Goal: Task Accomplishment & Management: Use online tool/utility

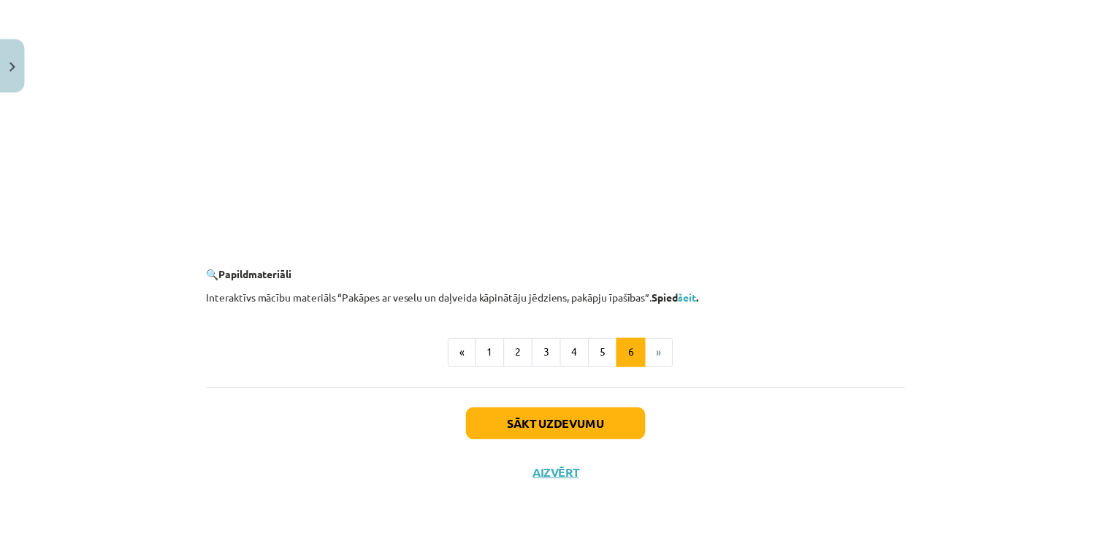
scroll to position [1363, 0]
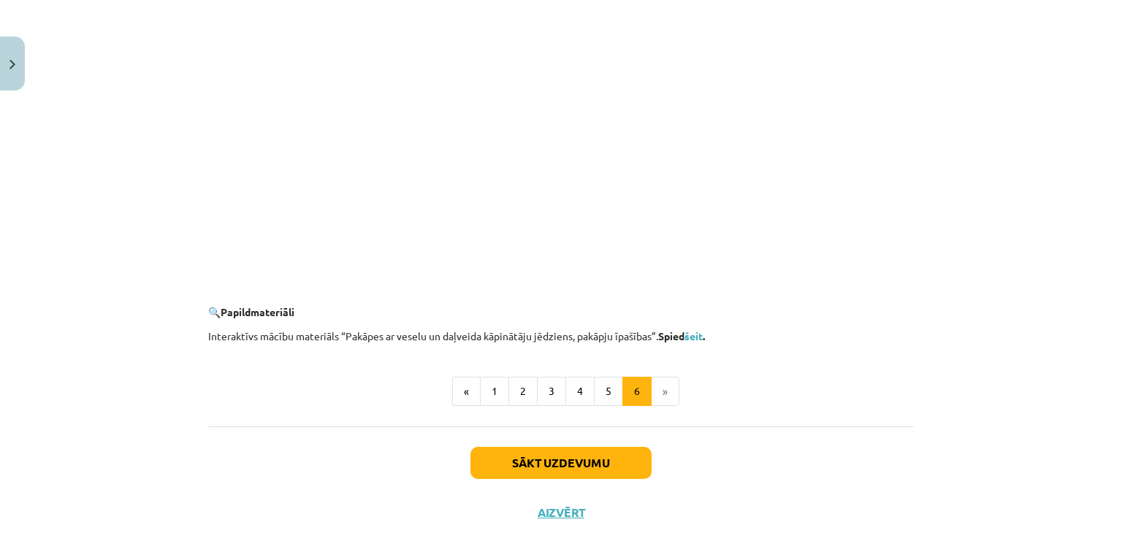
click at [665, 394] on li "»" at bounding box center [665, 391] width 28 height 29
click at [659, 390] on li "»" at bounding box center [665, 391] width 28 height 29
click at [549, 516] on button "Aizvērt" at bounding box center [561, 512] width 56 height 15
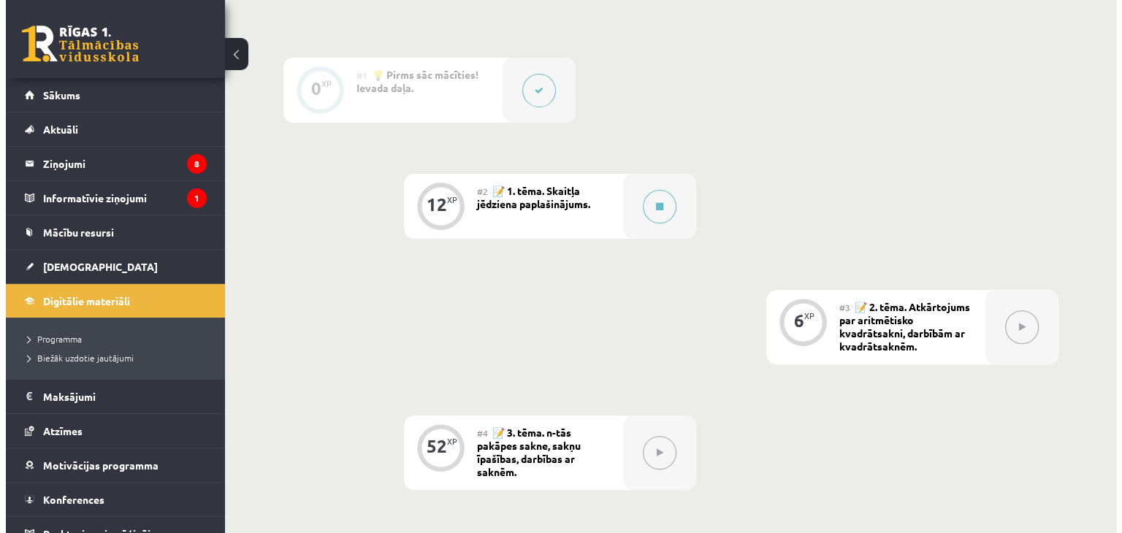
scroll to position [444, 0]
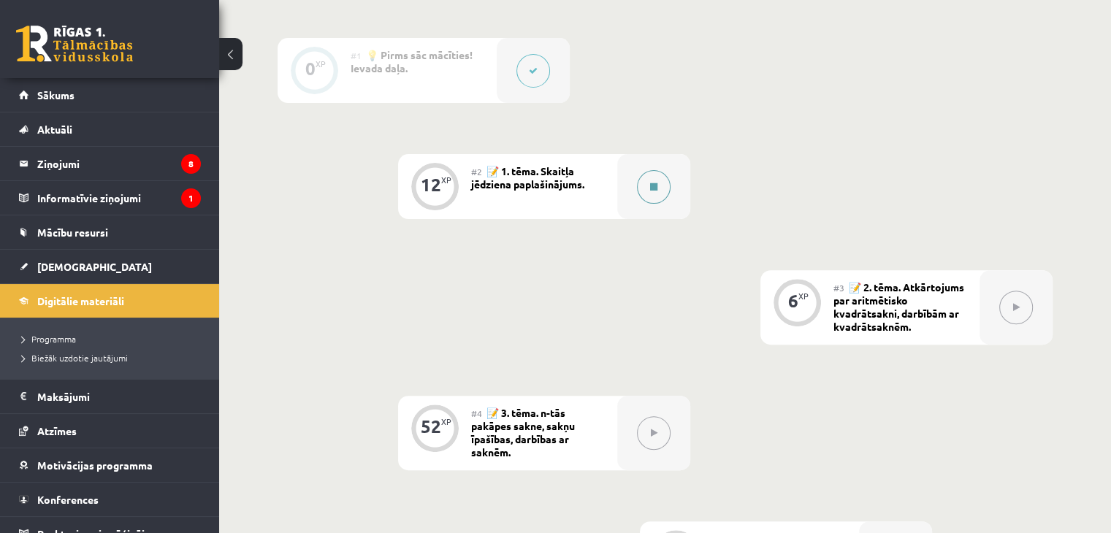
click at [659, 186] on button at bounding box center [654, 187] width 34 height 34
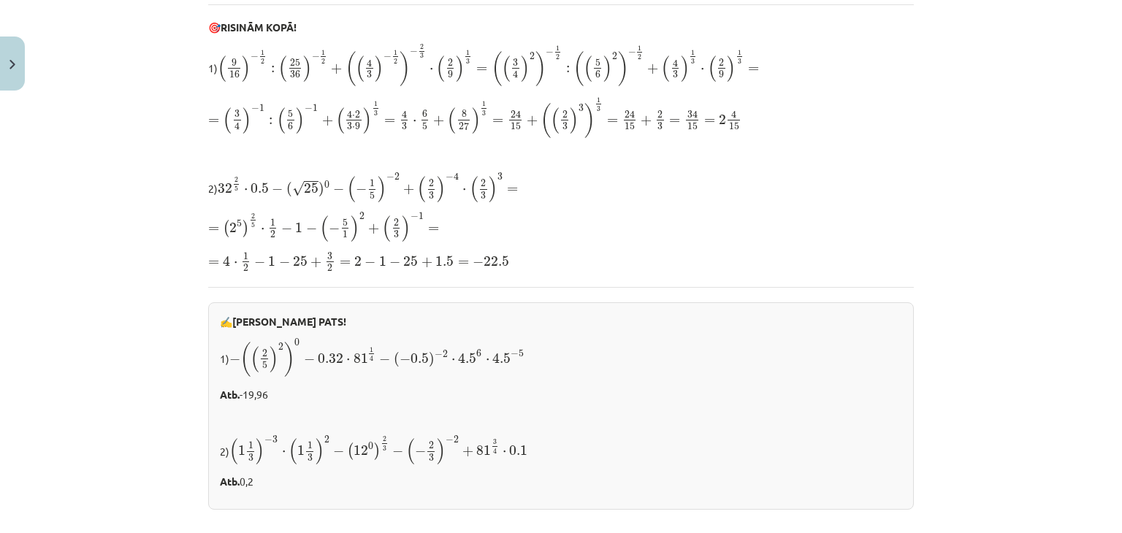
scroll to position [0, 0]
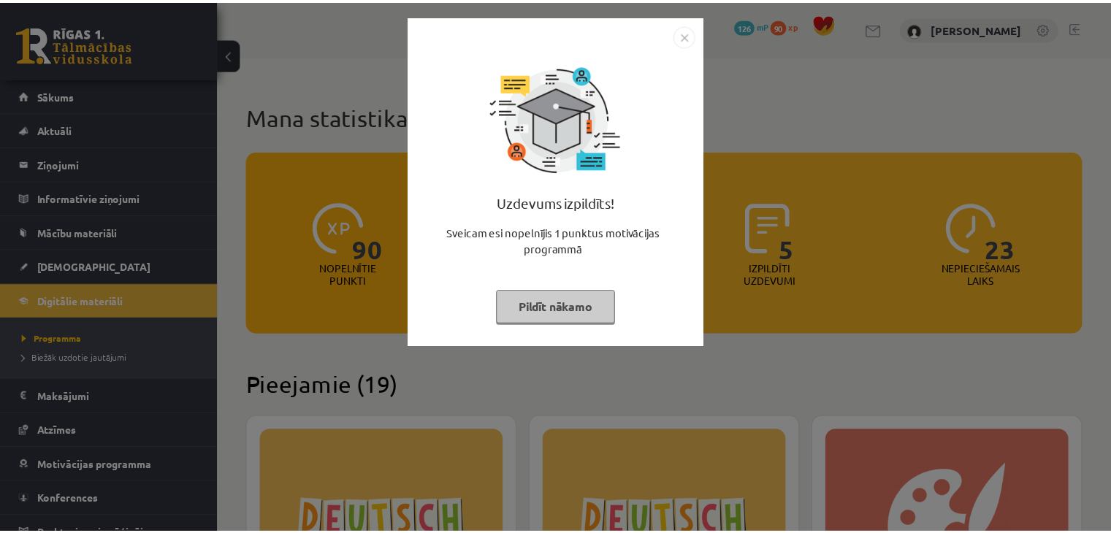
scroll to position [1198, 0]
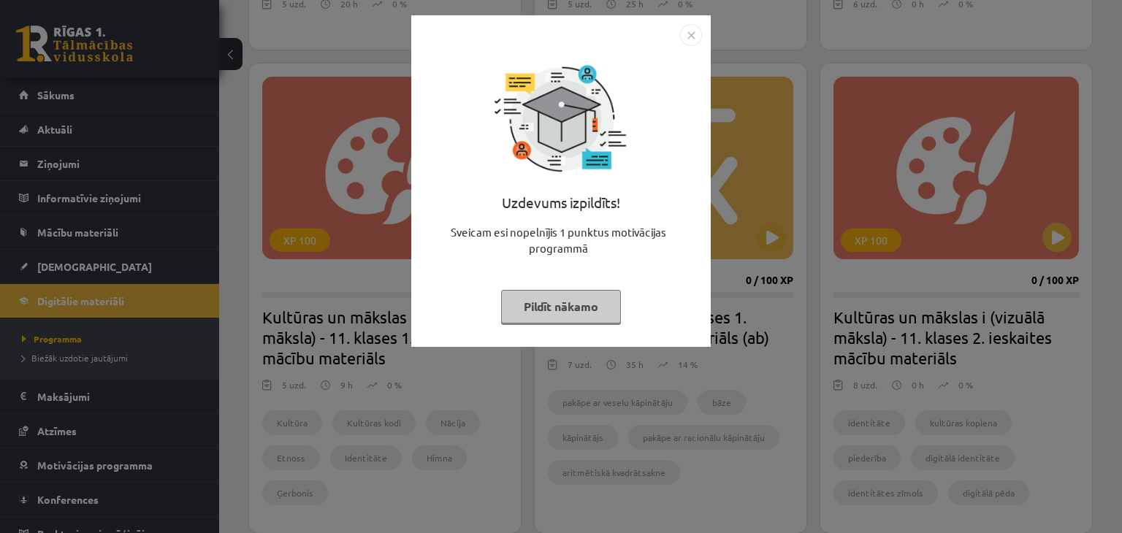
click at [682, 31] on img "Close" at bounding box center [691, 35] width 22 height 22
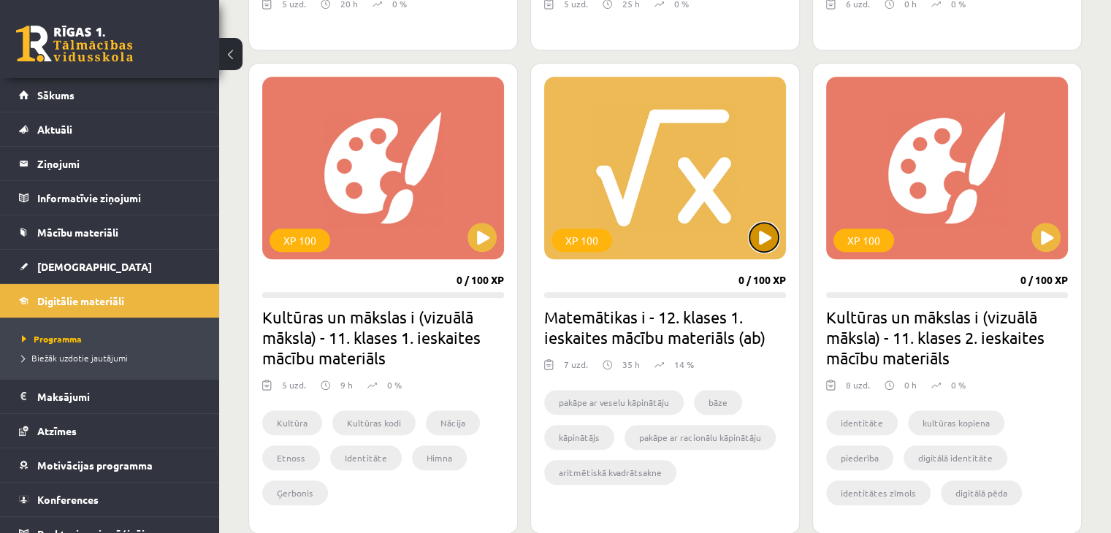
click at [751, 229] on button at bounding box center [763, 237] width 29 height 29
click at [691, 220] on div "XP 100" at bounding box center [665, 168] width 242 height 183
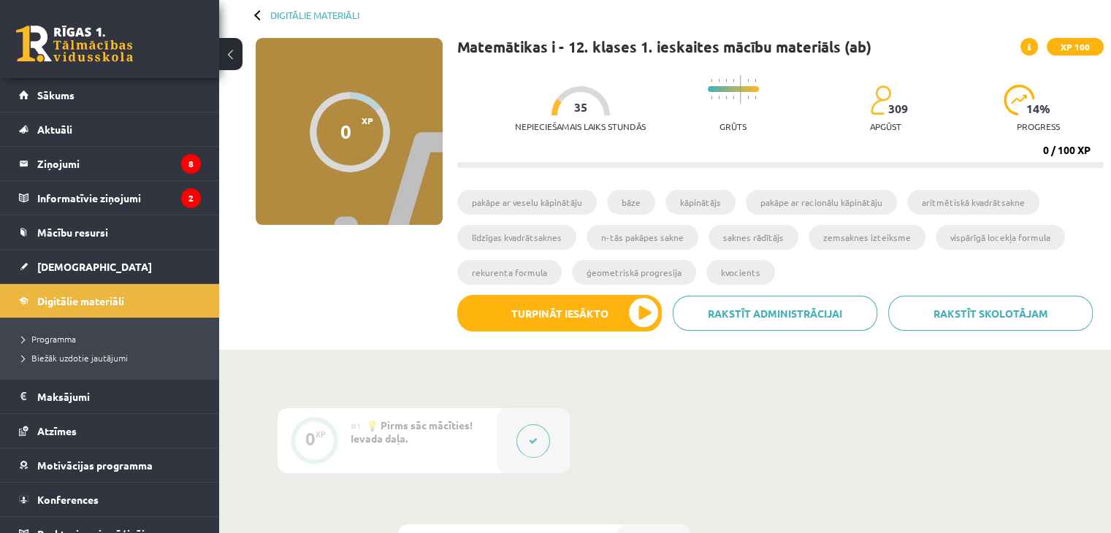
scroll to position [69, 0]
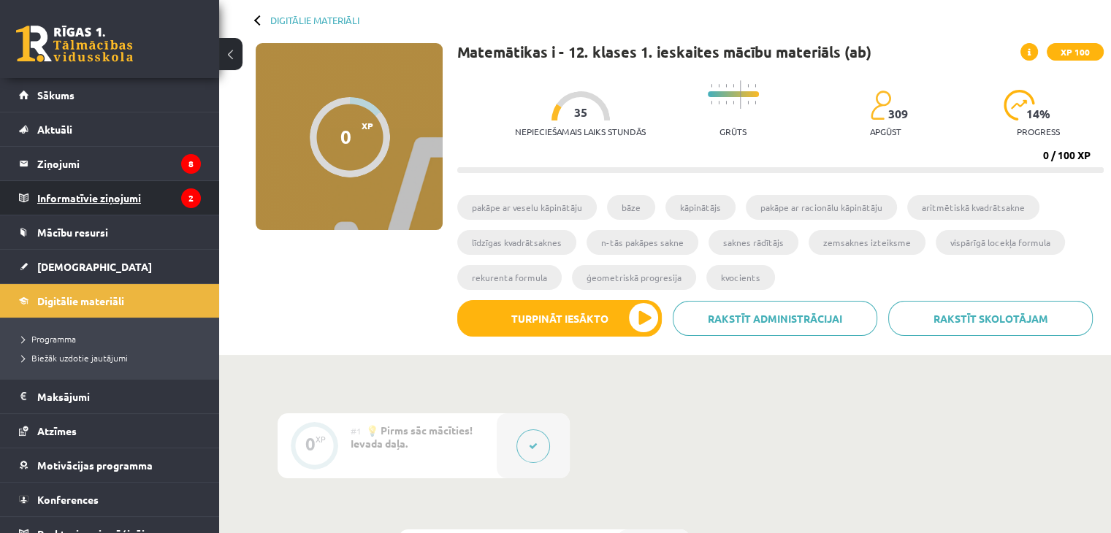
click at [115, 194] on legend "Informatīvie ziņojumi 2" at bounding box center [119, 198] width 164 height 34
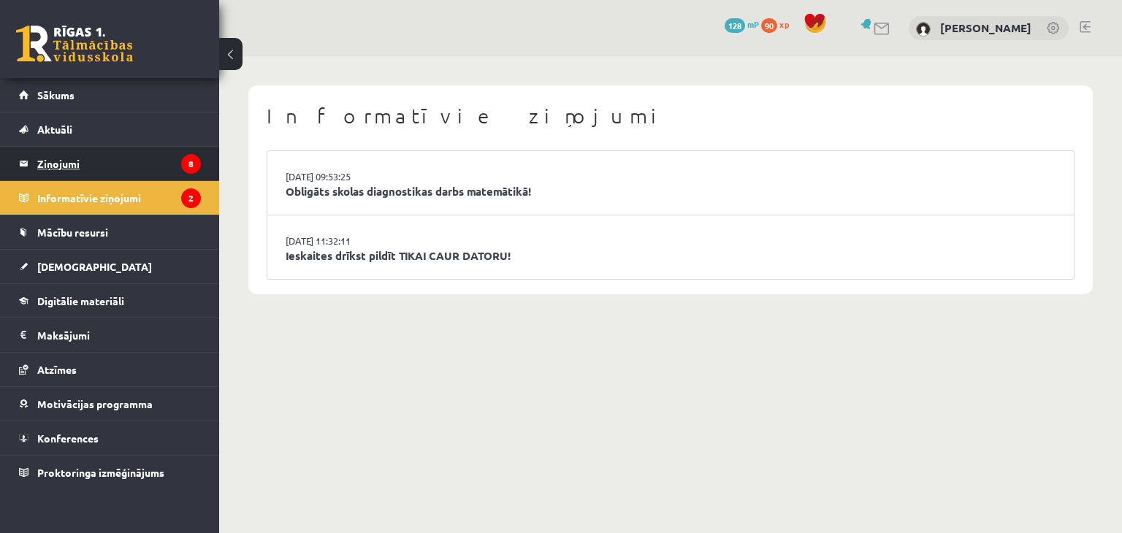
click at [155, 162] on legend "Ziņojumi 8" at bounding box center [119, 164] width 164 height 34
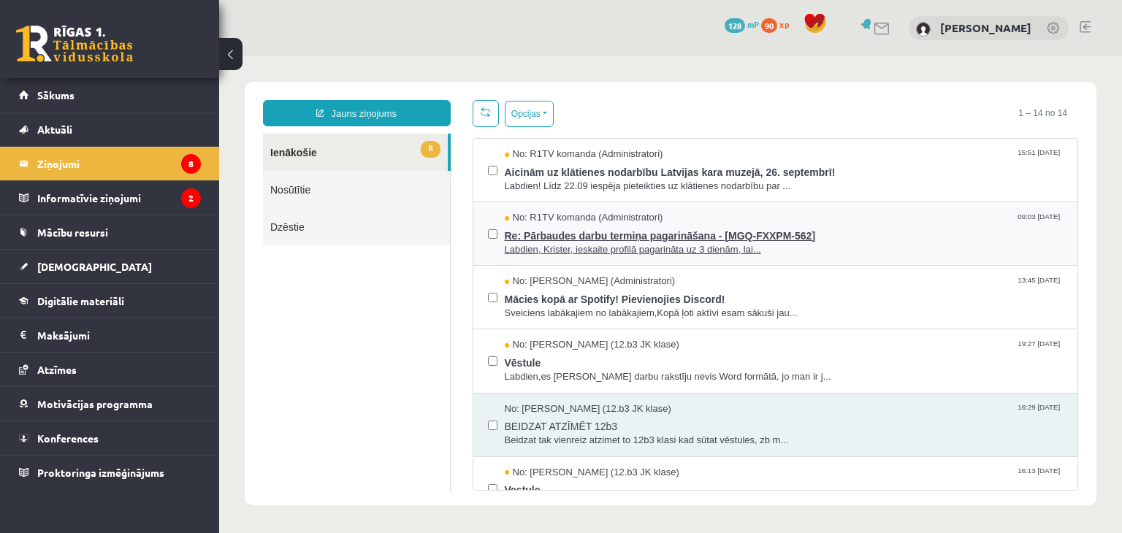
click at [655, 243] on span "Labdien, Krister, ieskaite profilā pagarināta uz 3 dienām, lai..." at bounding box center [784, 250] width 559 height 14
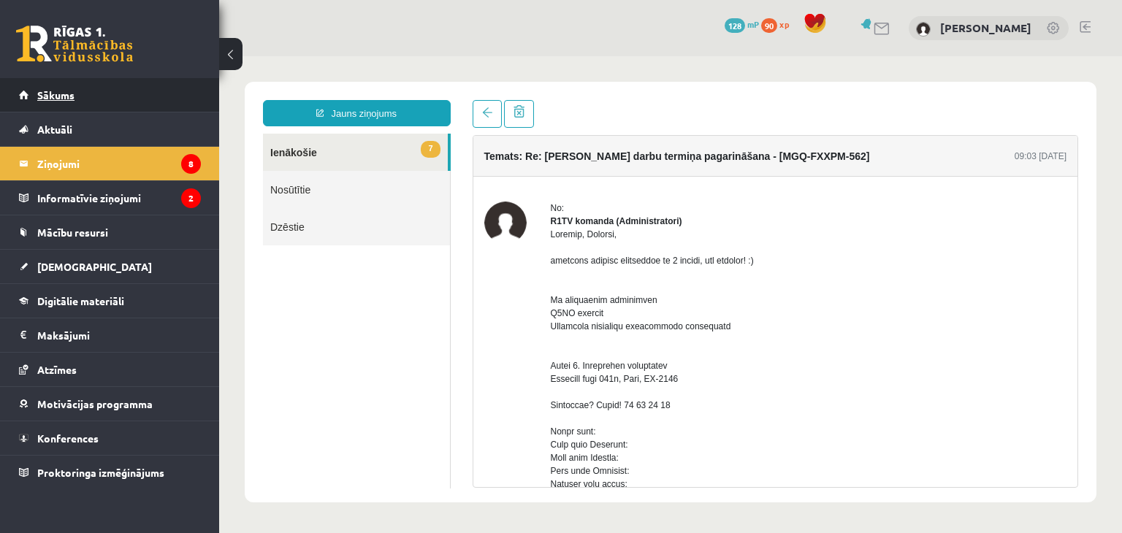
click at [80, 103] on link "Sākums" at bounding box center [110, 95] width 182 height 34
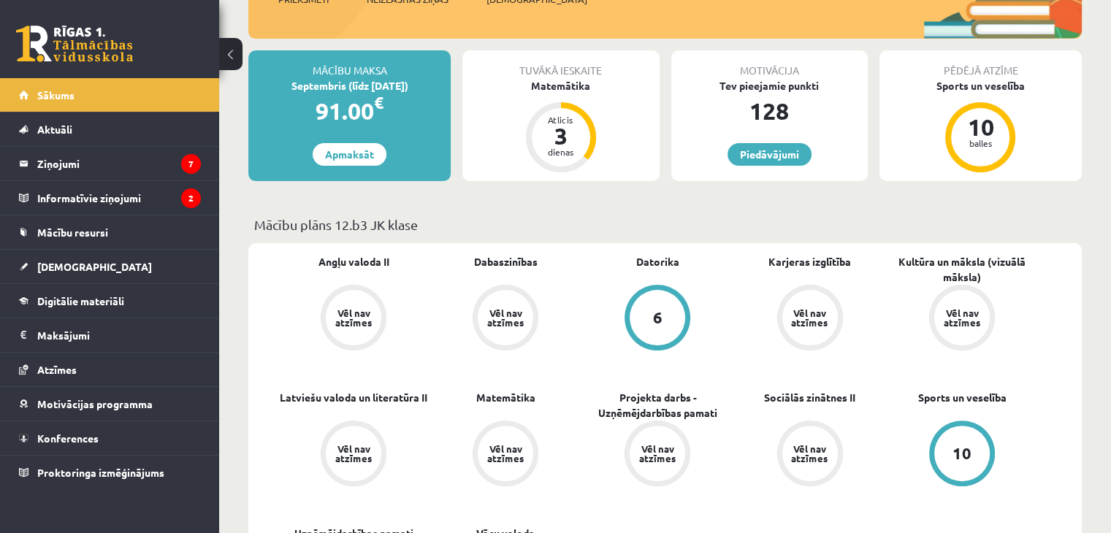
scroll to position [259, 0]
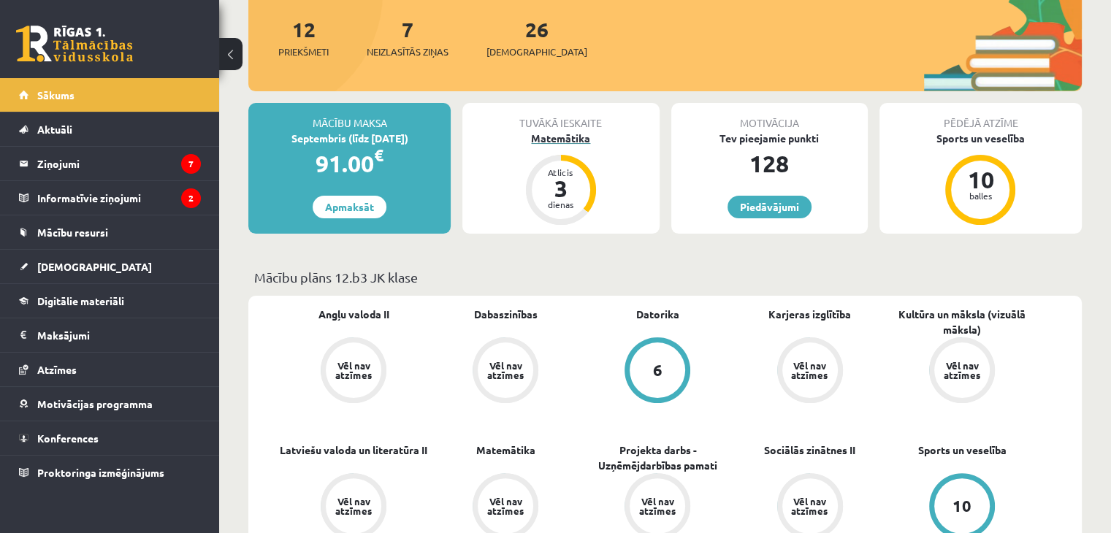
click at [535, 172] on div "Atlicis 3 dienas" at bounding box center [561, 190] width 70 height 70
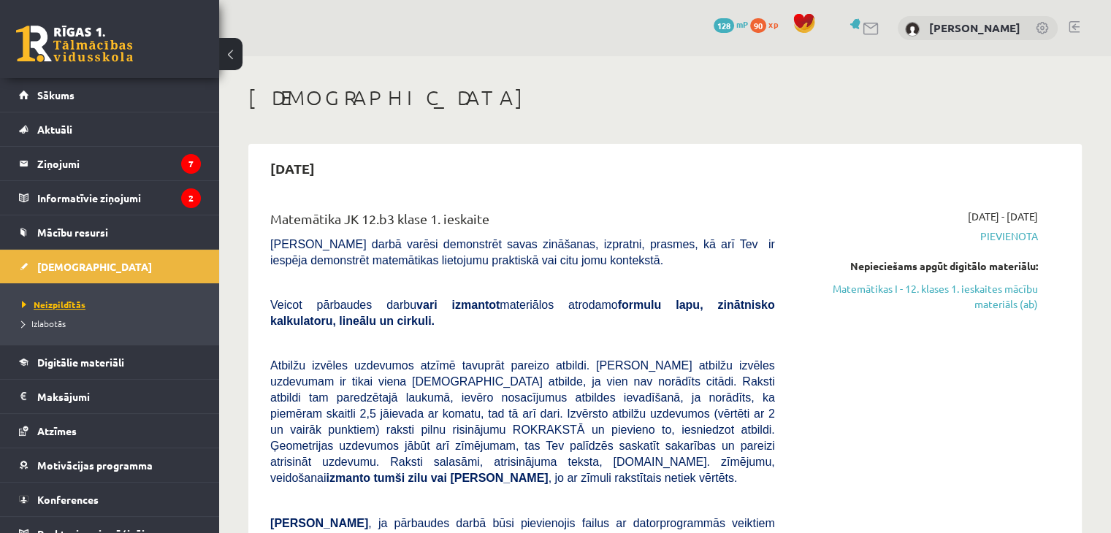
click at [63, 302] on span "Neizpildītās" at bounding box center [54, 305] width 64 height 12
click at [58, 326] on span "Izlabotās" at bounding box center [44, 324] width 44 height 12
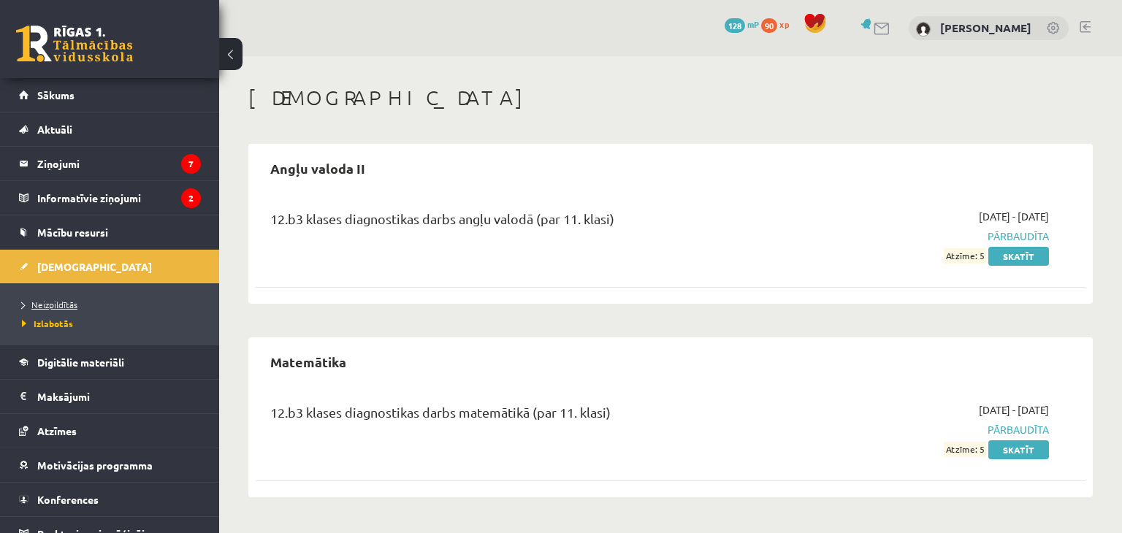
click at [66, 302] on span "Neizpildītās" at bounding box center [50, 305] width 56 height 12
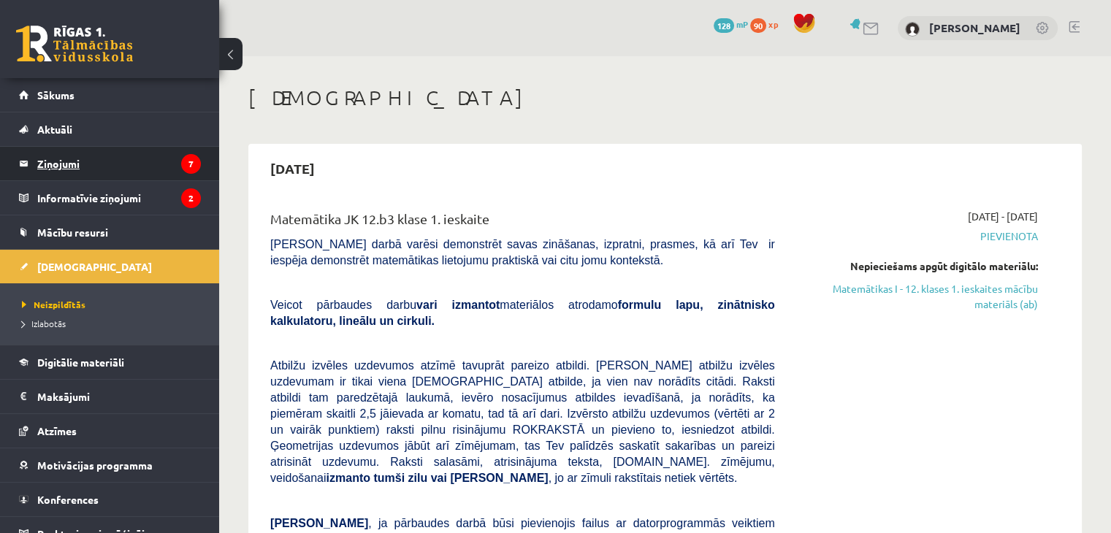
click at [85, 171] on legend "Ziņojumi 7" at bounding box center [119, 164] width 164 height 34
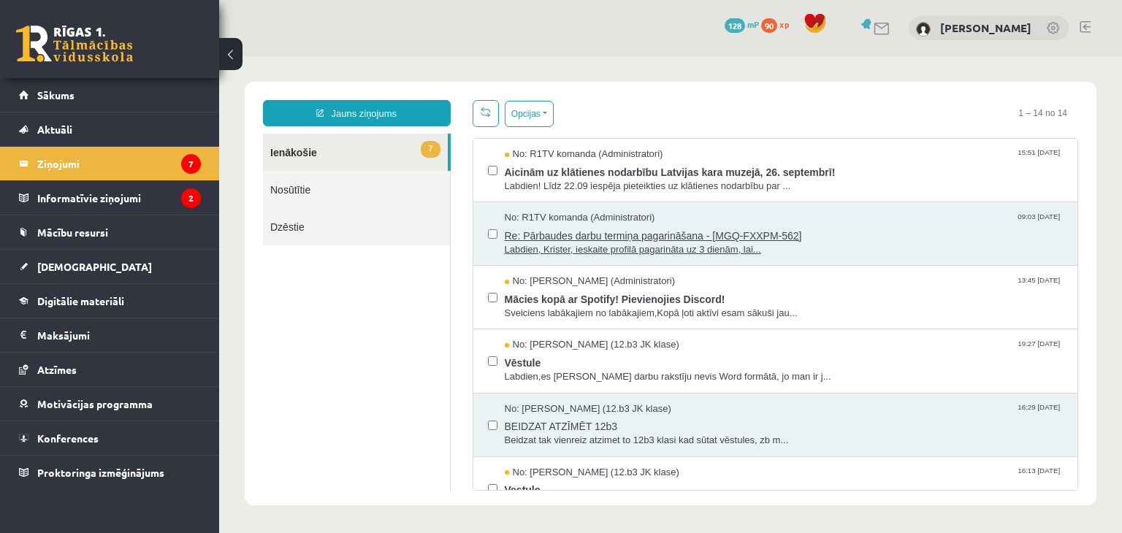
click at [619, 237] on span "Re: Pārbaudes darbu termiņa pagarināšana - [MGQ-FXXPM-562]" at bounding box center [784, 234] width 559 height 18
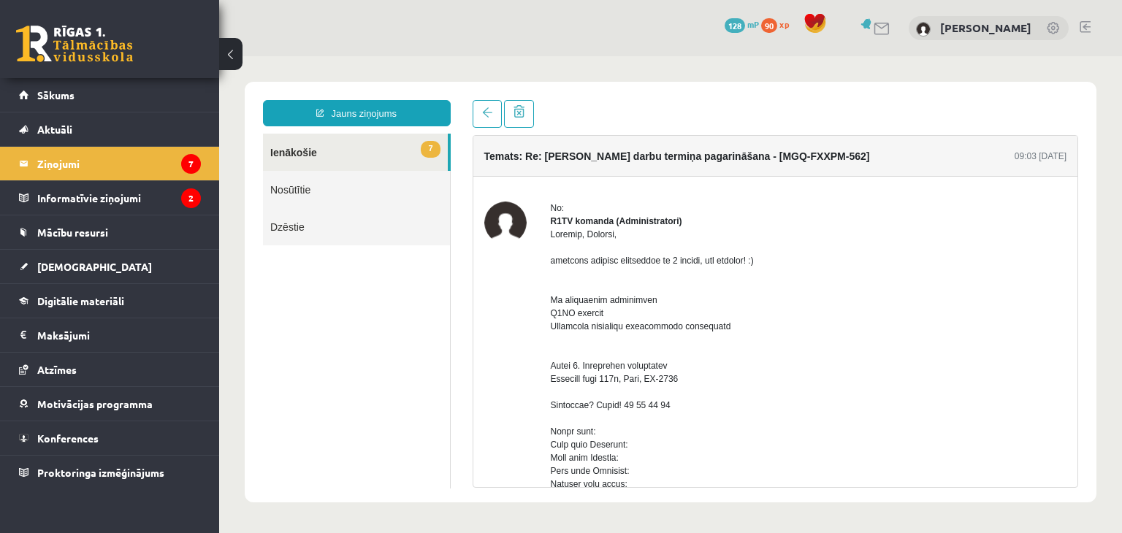
click at [303, 194] on link "Nosūtītie" at bounding box center [356, 189] width 187 height 37
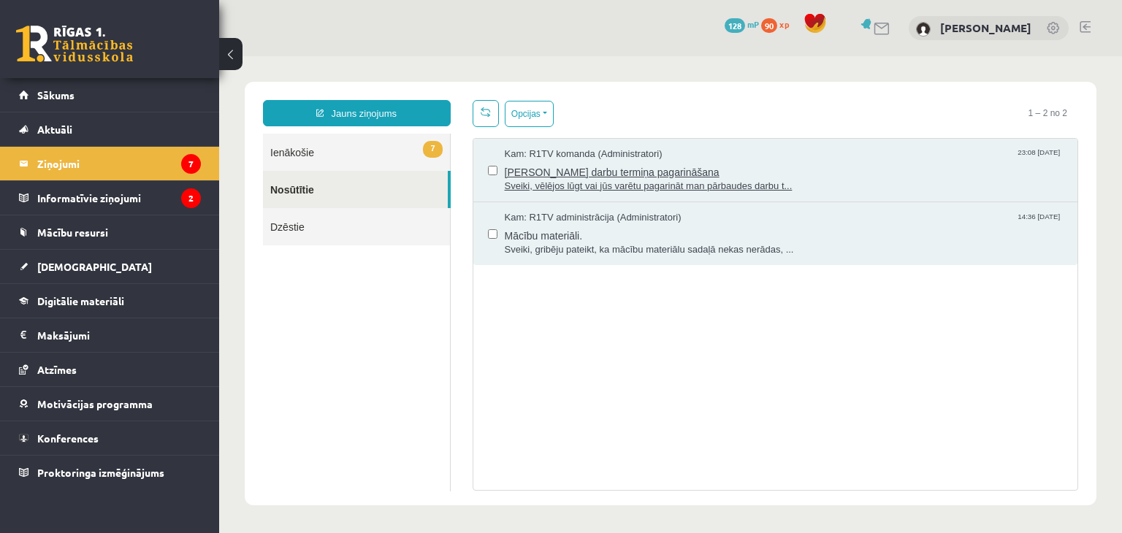
click at [529, 170] on span "Pārbaudes darbu termiņa pagarināšana" at bounding box center [784, 170] width 559 height 18
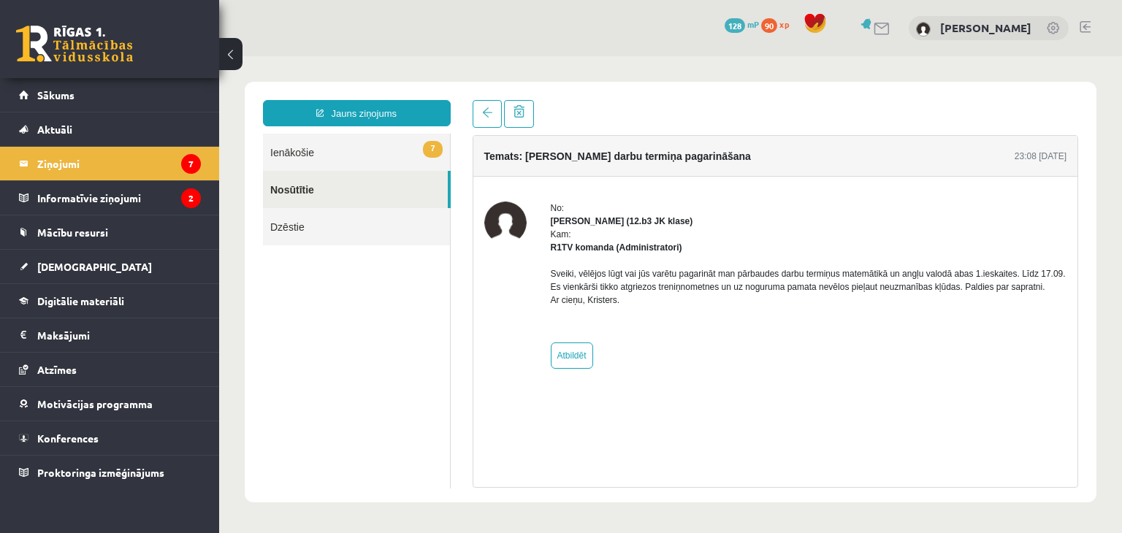
click at [348, 145] on link "7 Ienākošie" at bounding box center [356, 152] width 187 height 37
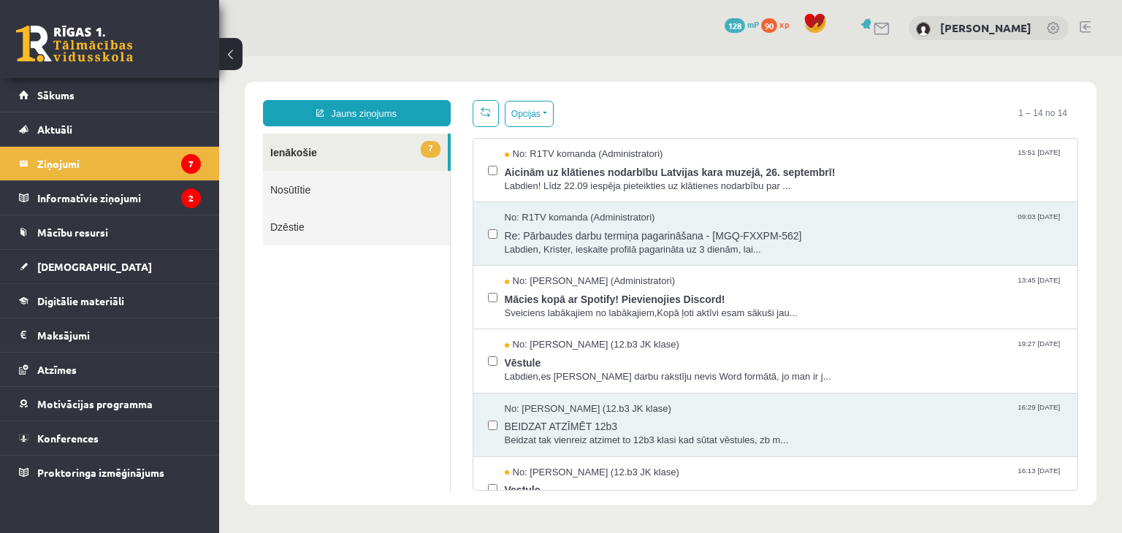
click at [290, 147] on link "7 Ienākošie" at bounding box center [355, 152] width 185 height 37
click at [56, 258] on link "[DEMOGRAPHIC_DATA]" at bounding box center [110, 267] width 182 height 34
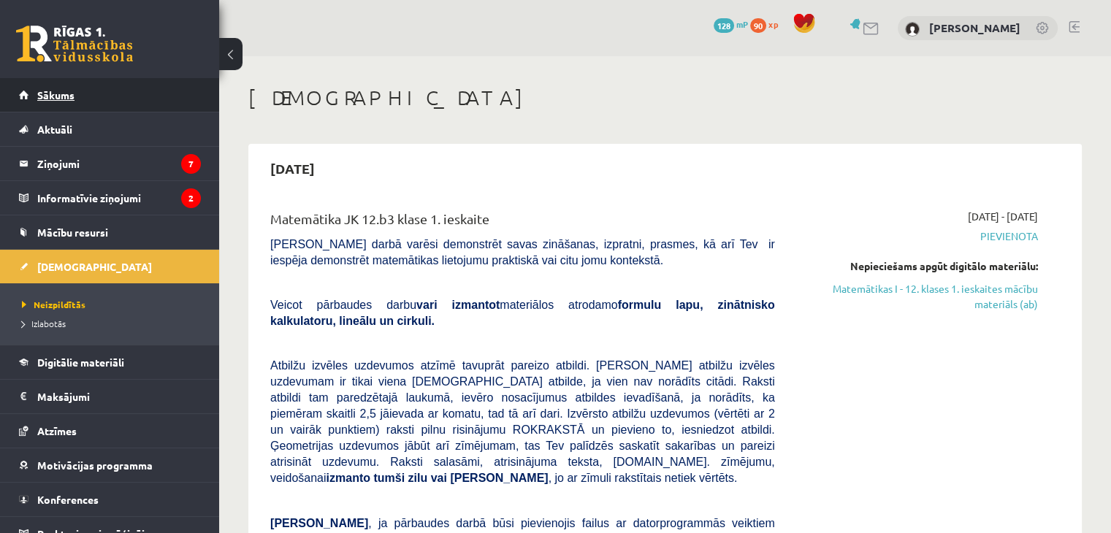
click at [47, 85] on link "Sākums" at bounding box center [110, 95] width 182 height 34
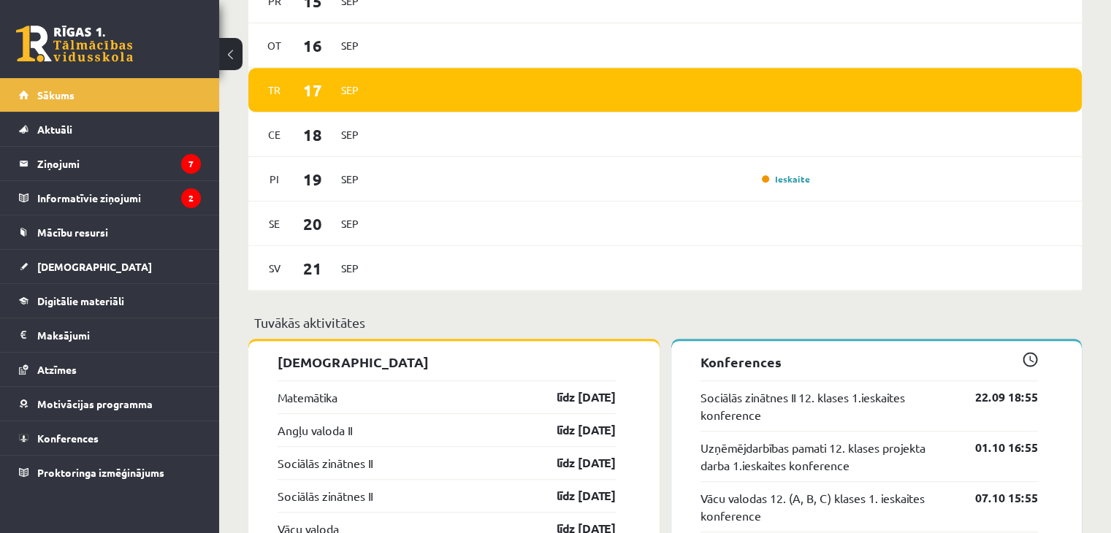
scroll to position [1172, 0]
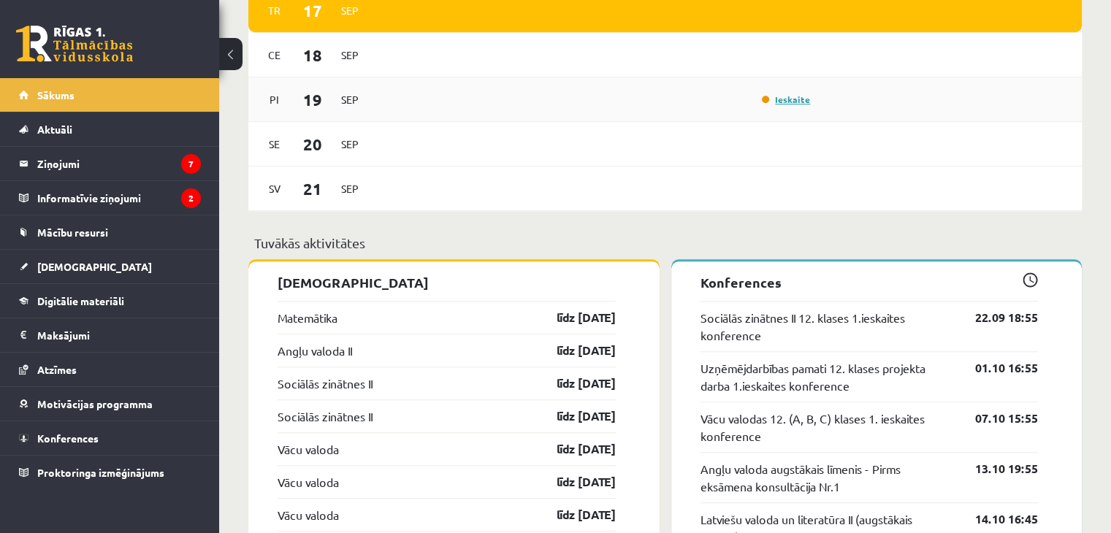
click at [787, 99] on link "Ieskaite" at bounding box center [786, 99] width 48 height 12
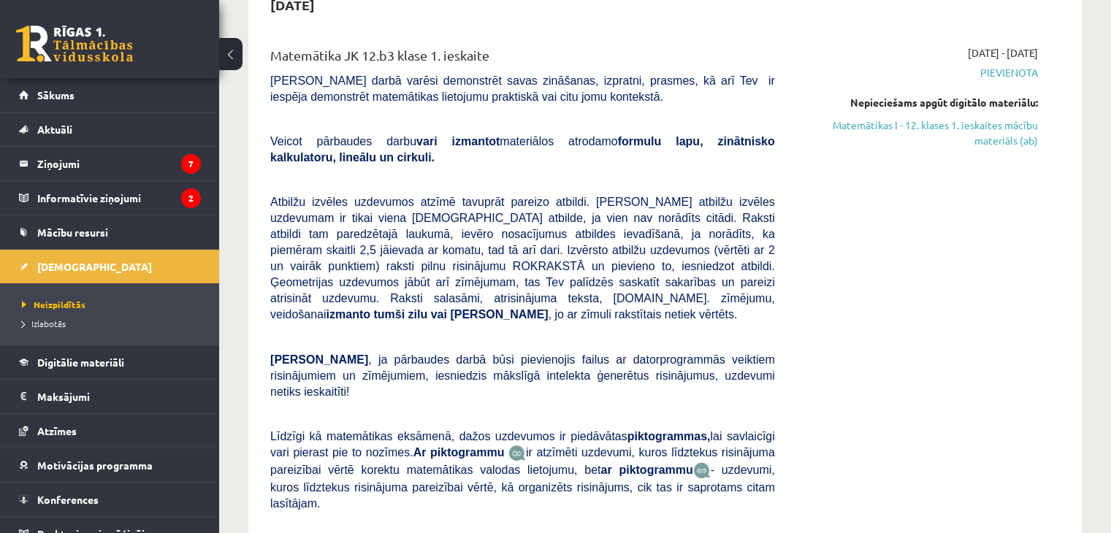
scroll to position [72, 0]
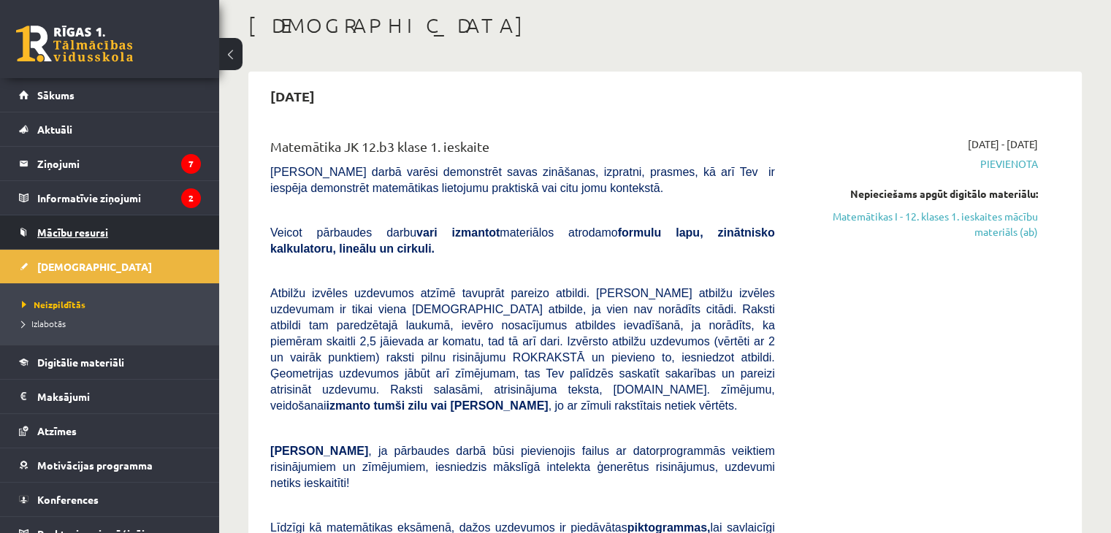
click at [81, 230] on span "Mācību resursi" at bounding box center [72, 232] width 71 height 13
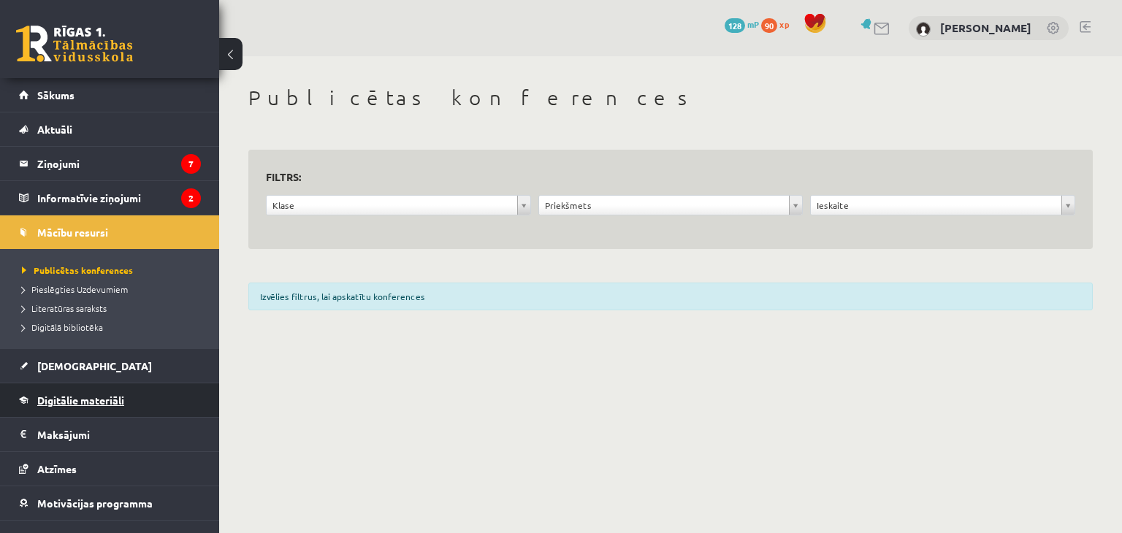
click at [98, 402] on span "Digitālie materiāli" at bounding box center [80, 400] width 87 height 13
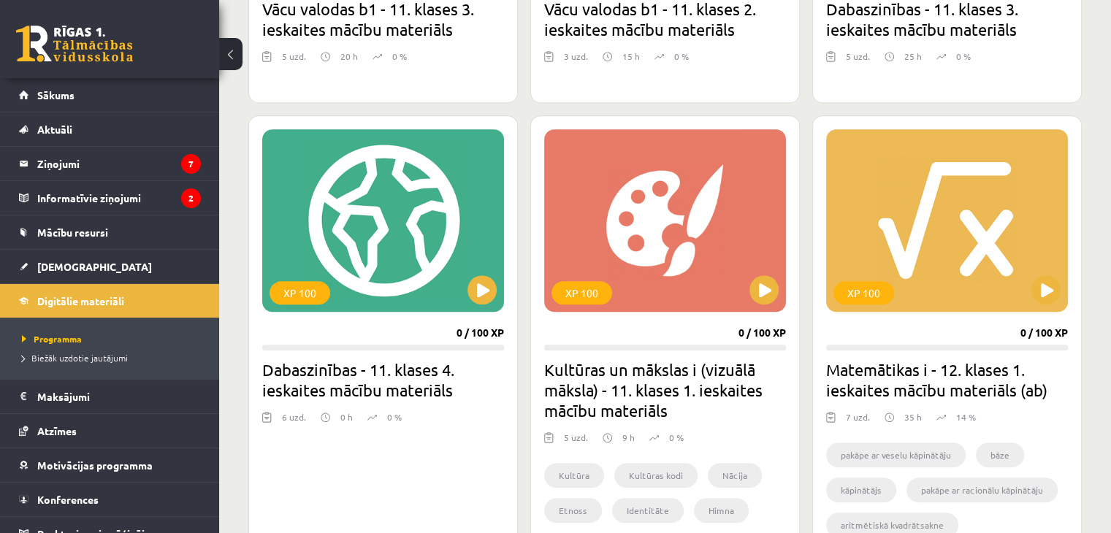
scroll to position [1140, 0]
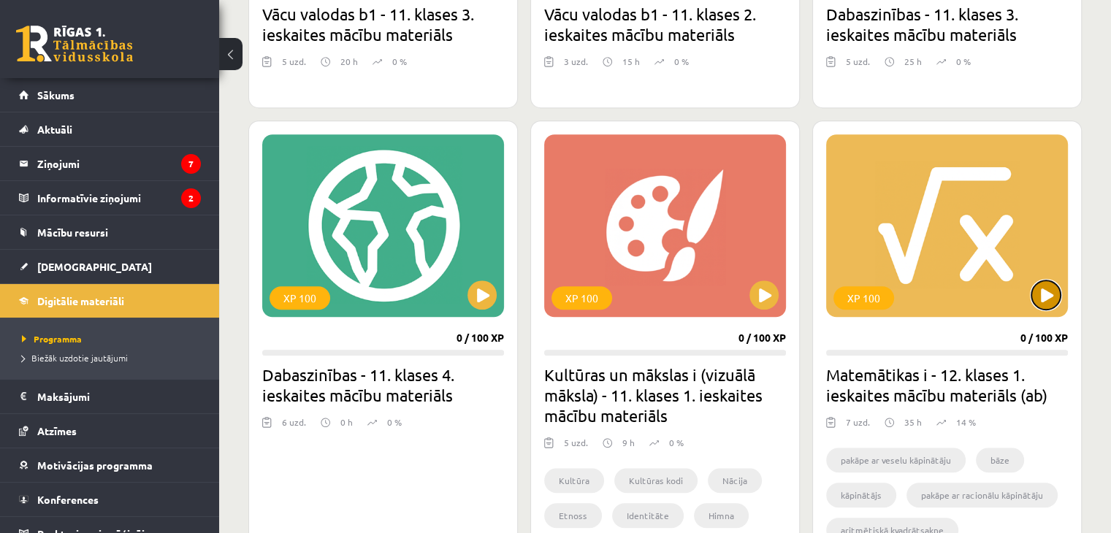
click at [1057, 291] on button at bounding box center [1045, 294] width 29 height 29
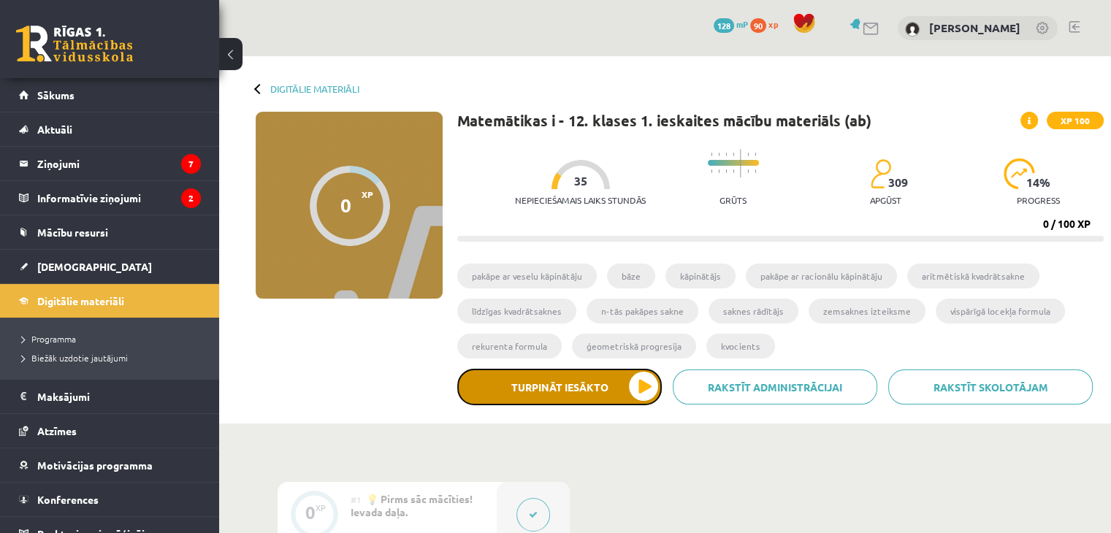
click at [638, 380] on button "Turpināt iesākto" at bounding box center [559, 387] width 204 height 37
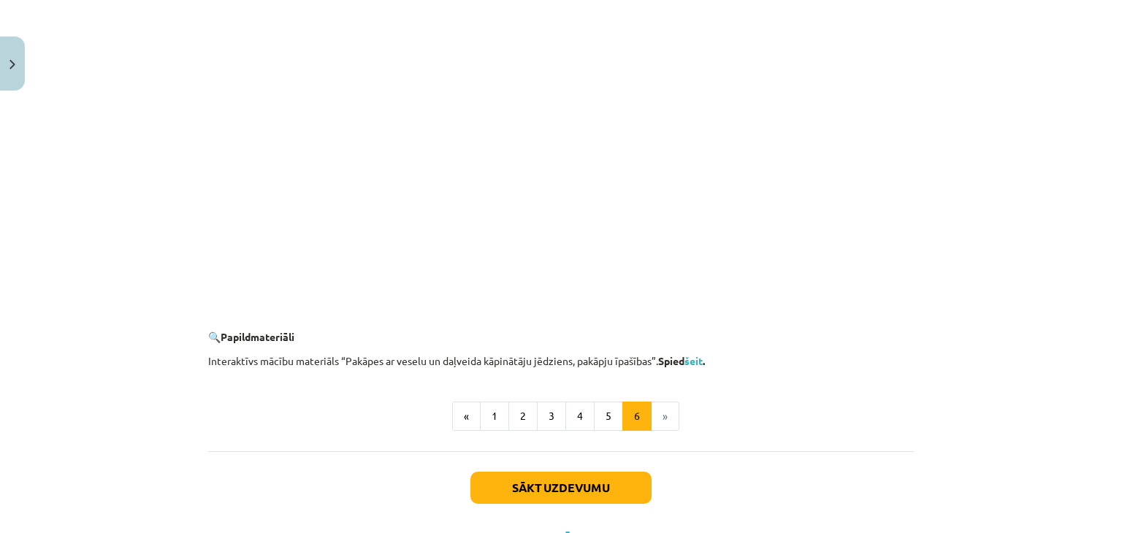
scroll to position [1402, 0]
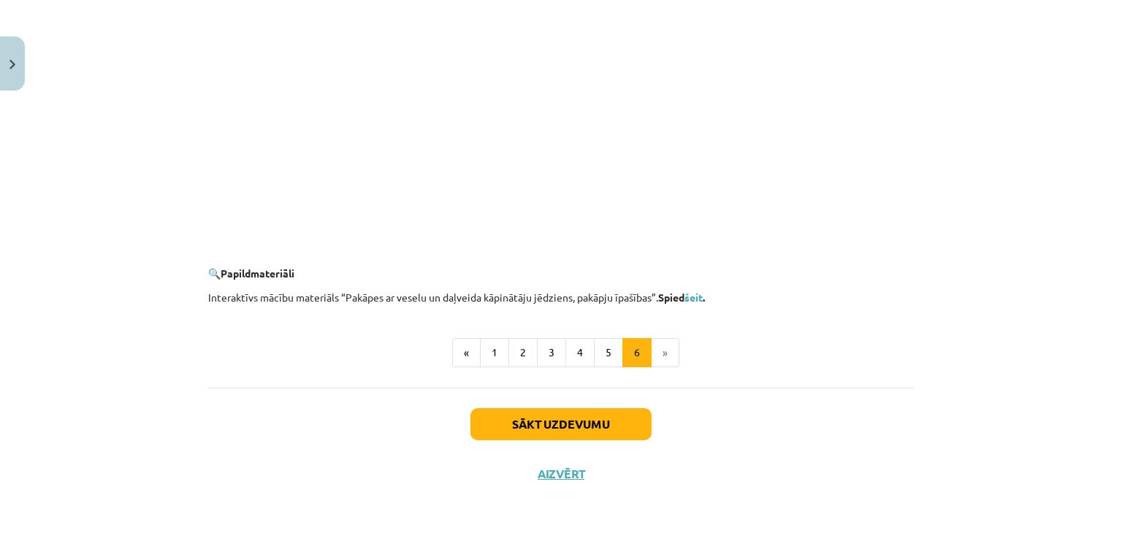
click at [660, 352] on li "»" at bounding box center [665, 352] width 28 height 29
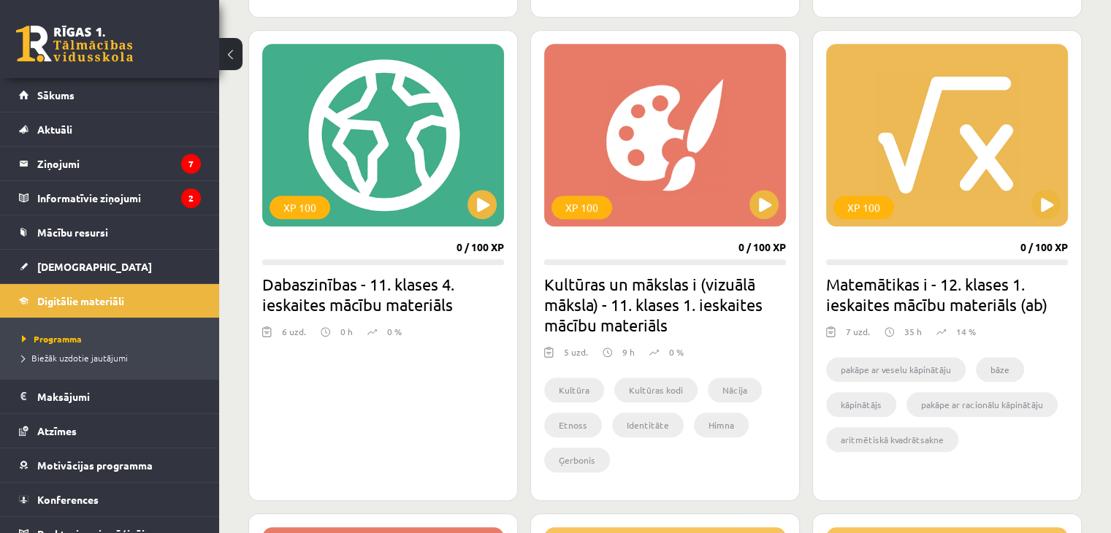
scroll to position [1226, 0]
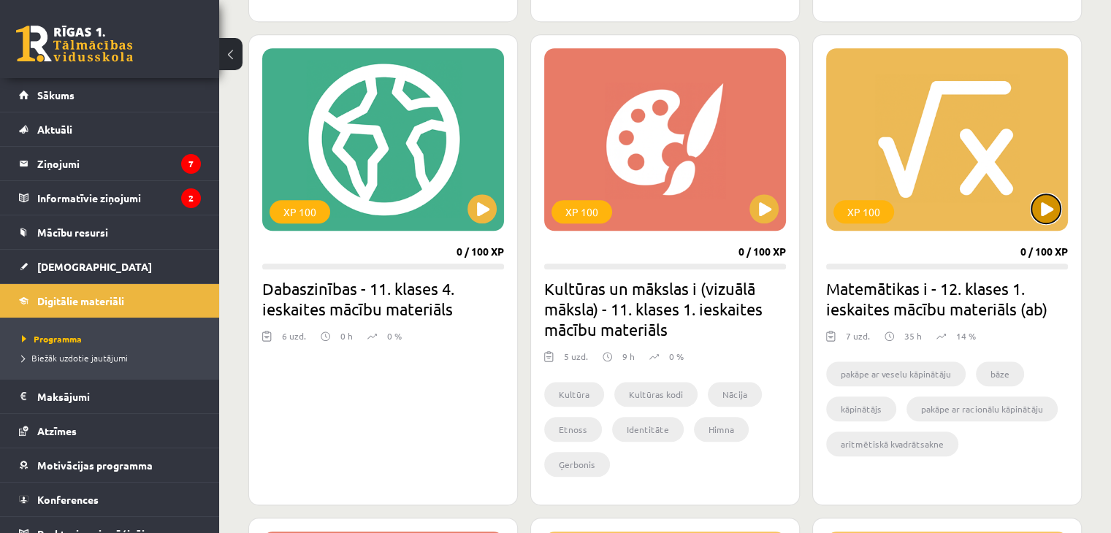
click at [1048, 215] on button at bounding box center [1045, 208] width 29 height 29
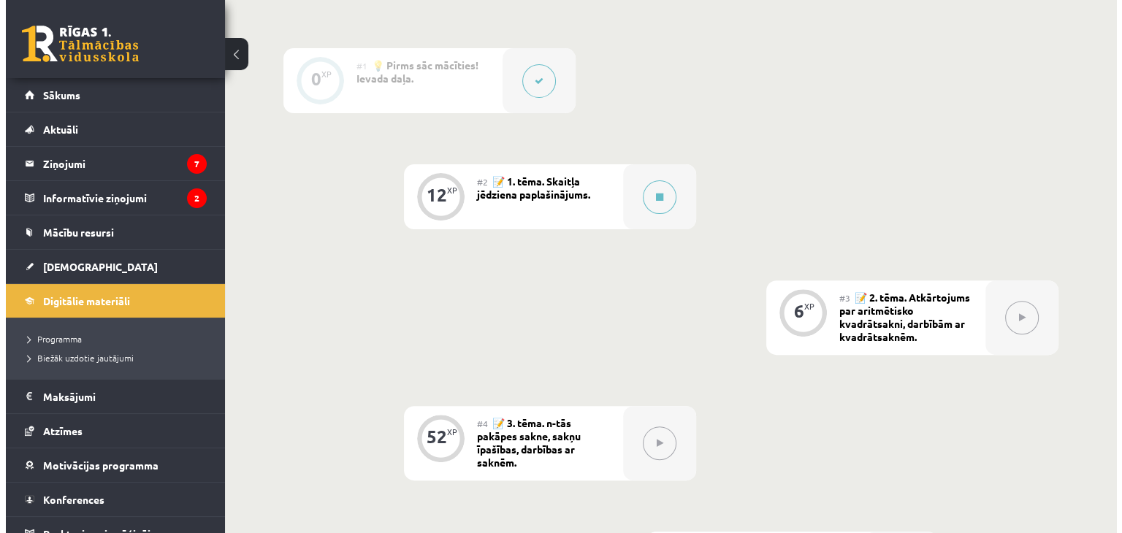
scroll to position [400, 0]
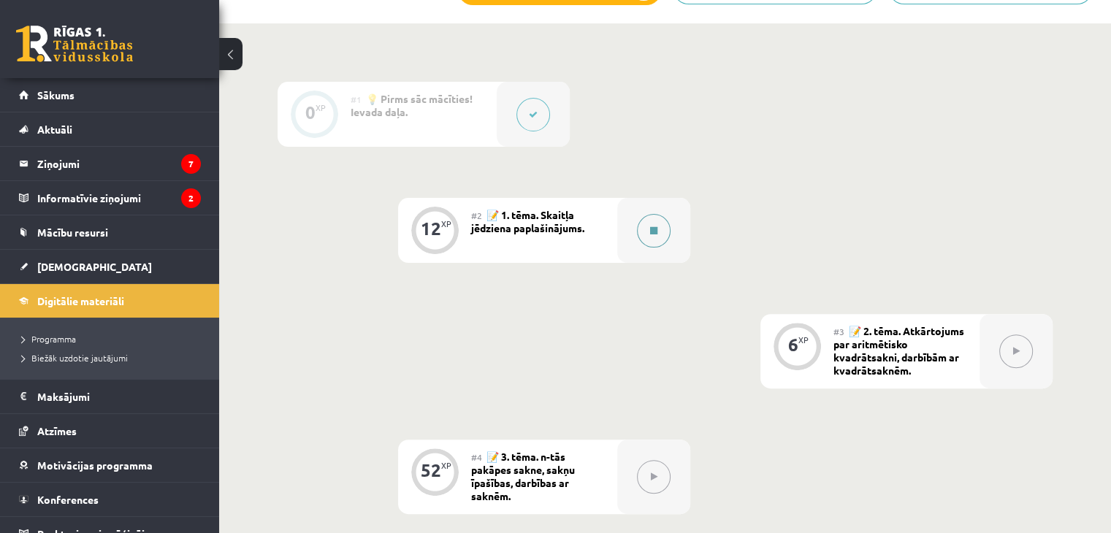
click at [667, 226] on button at bounding box center [654, 231] width 34 height 34
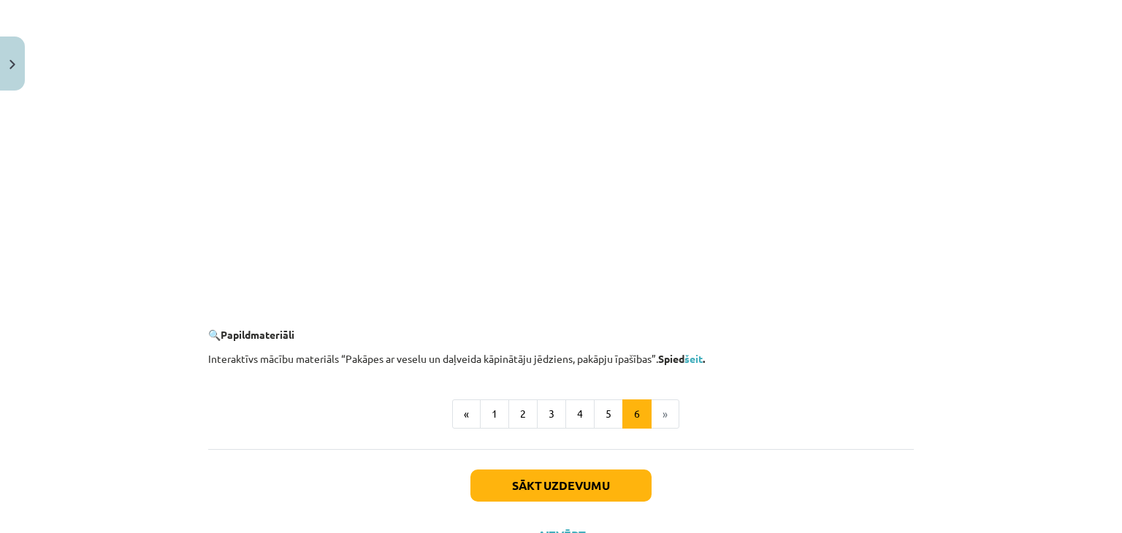
scroll to position [1402, 0]
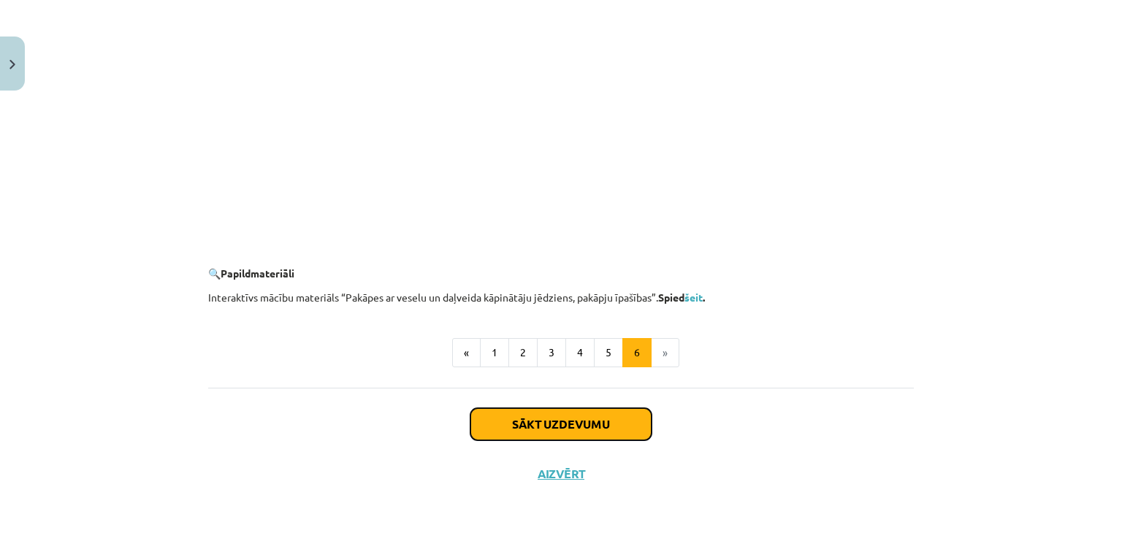
click at [627, 418] on button "Sākt uzdevumu" at bounding box center [560, 424] width 181 height 32
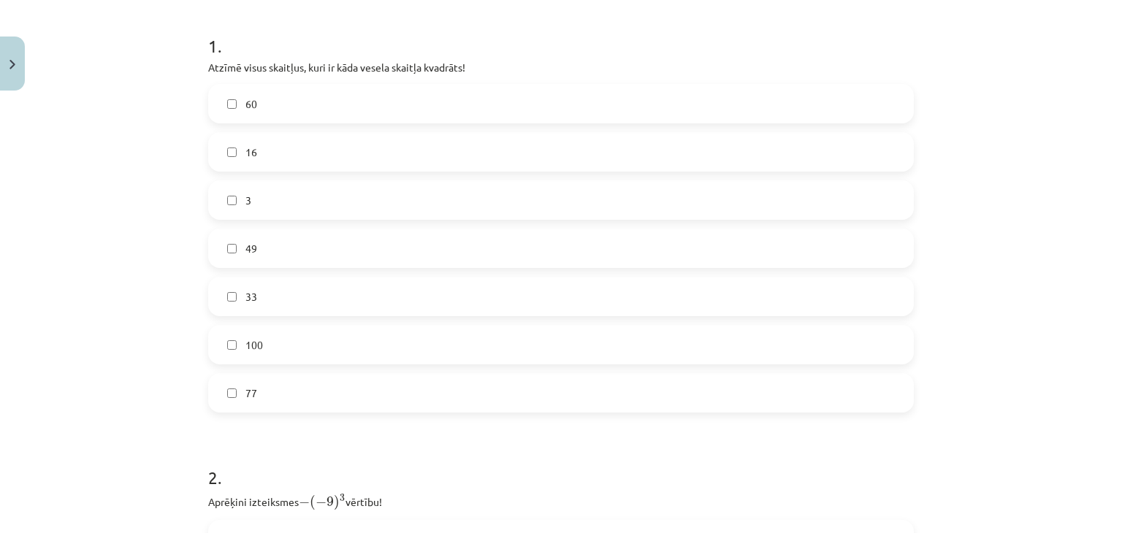
scroll to position [278, 0]
click at [415, 162] on label "16" at bounding box center [561, 154] width 703 height 37
click at [318, 259] on label "49" at bounding box center [561, 250] width 703 height 37
click at [310, 343] on label "100" at bounding box center [561, 347] width 703 height 37
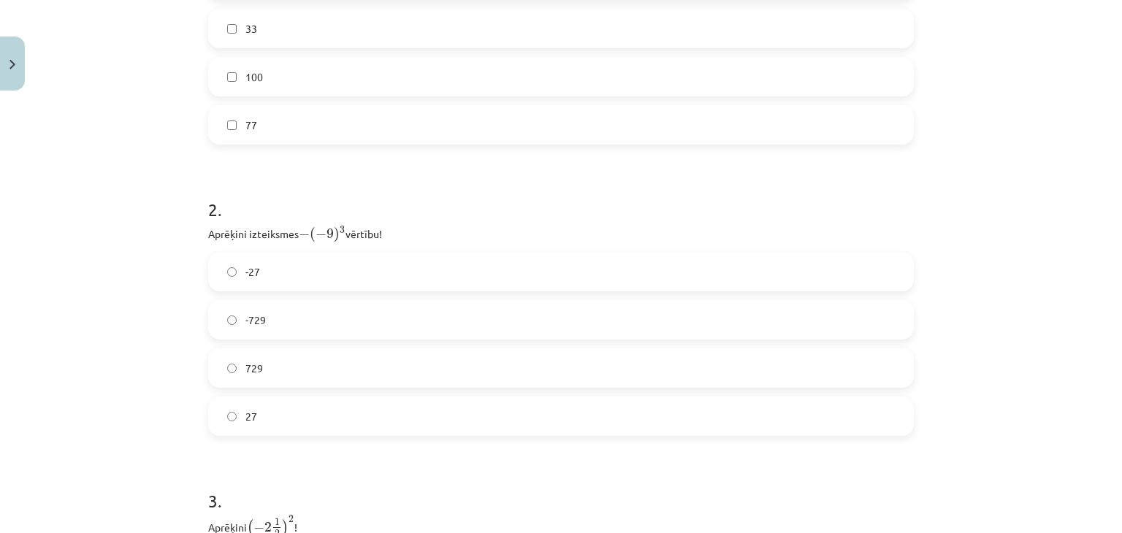
scroll to position [555, 0]
click at [502, 348] on label "729" at bounding box center [561, 361] width 703 height 37
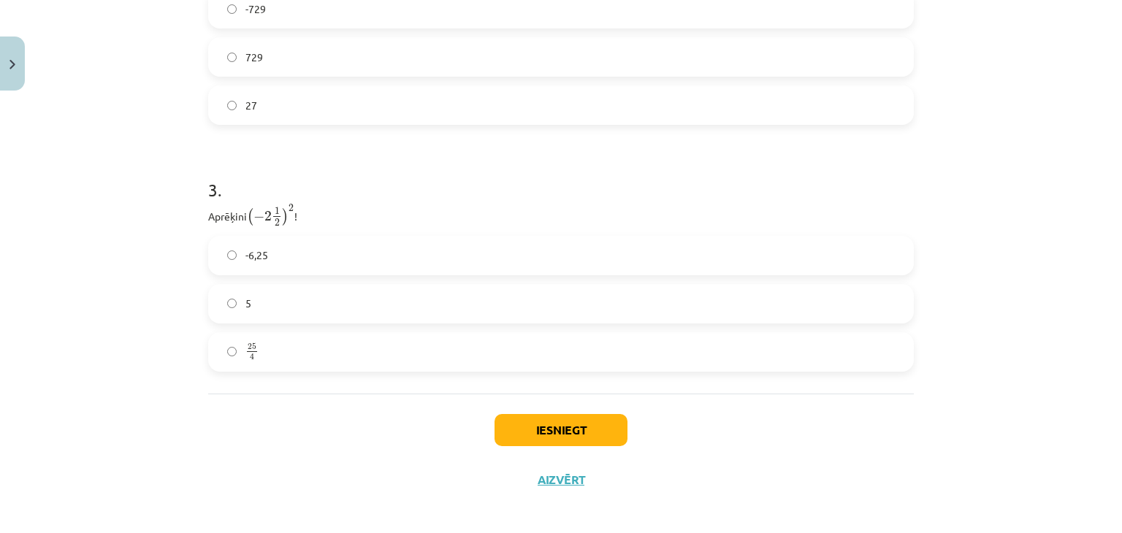
scroll to position [866, 0]
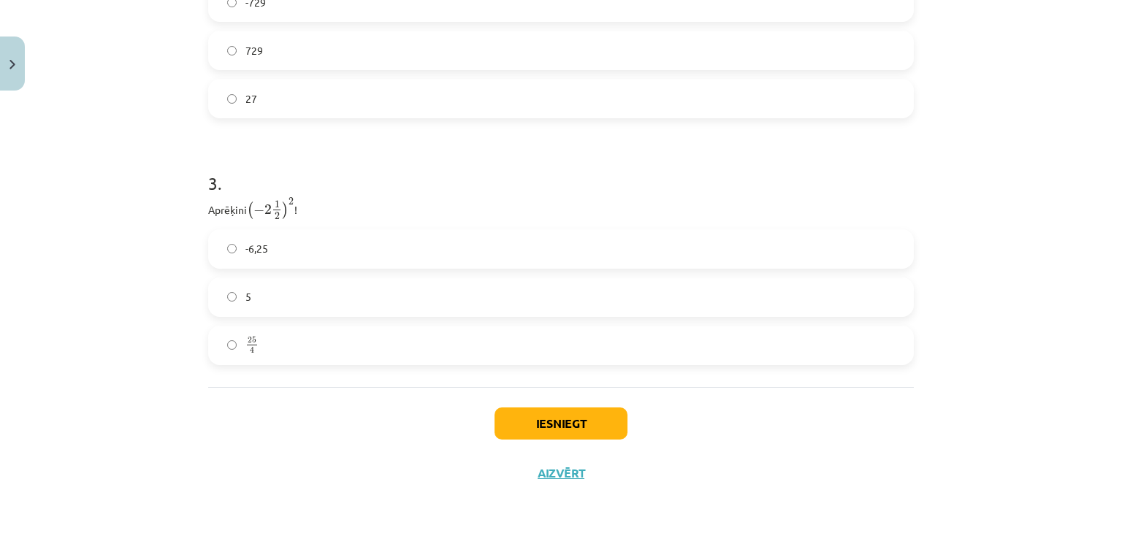
click at [368, 259] on label "-6,25" at bounding box center [561, 249] width 703 height 37
click at [537, 416] on button "Iesniegt" at bounding box center [560, 424] width 133 height 32
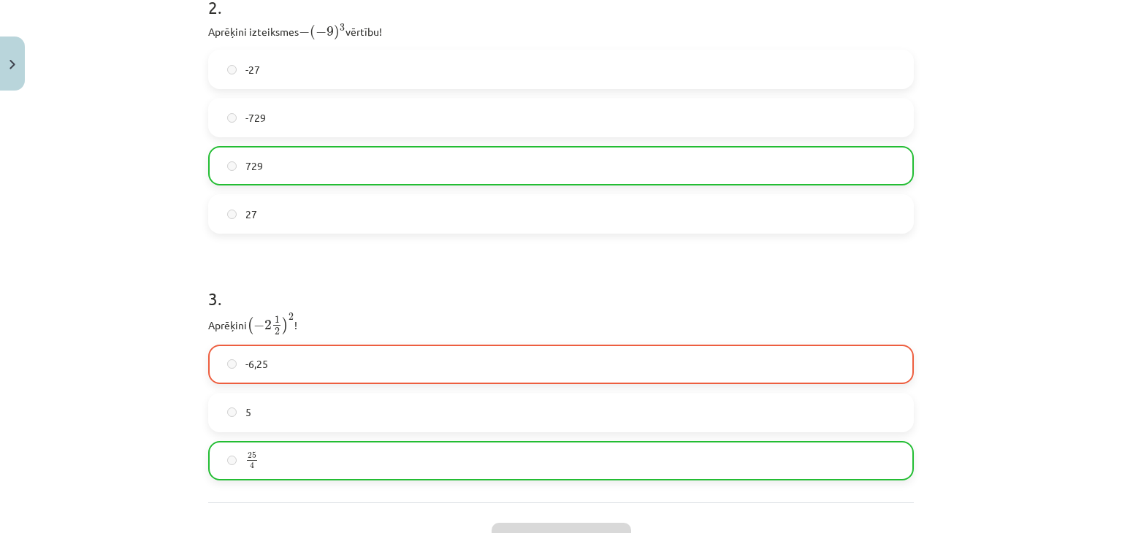
scroll to position [912, 0]
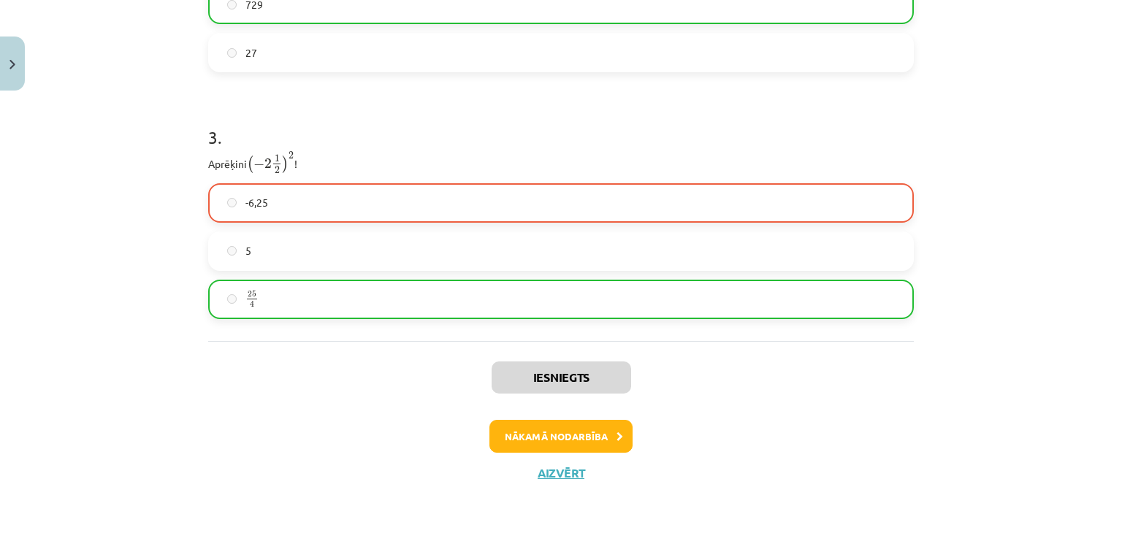
click at [669, 296] on label "25 4 25 4" at bounding box center [561, 299] width 703 height 37
click at [596, 446] on button "Nākamā nodarbība" at bounding box center [560, 437] width 143 height 34
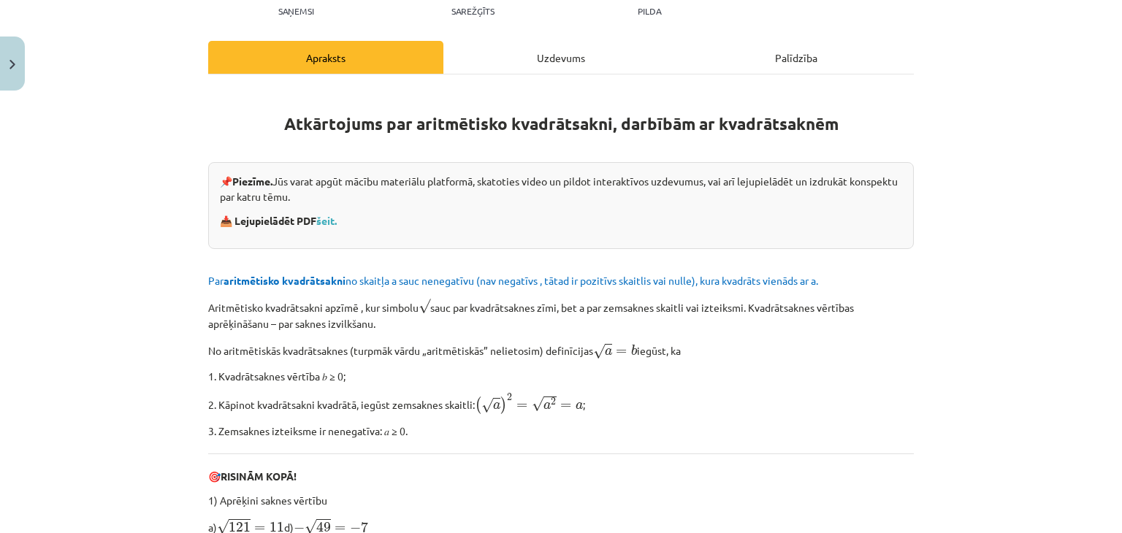
scroll to position [194, 0]
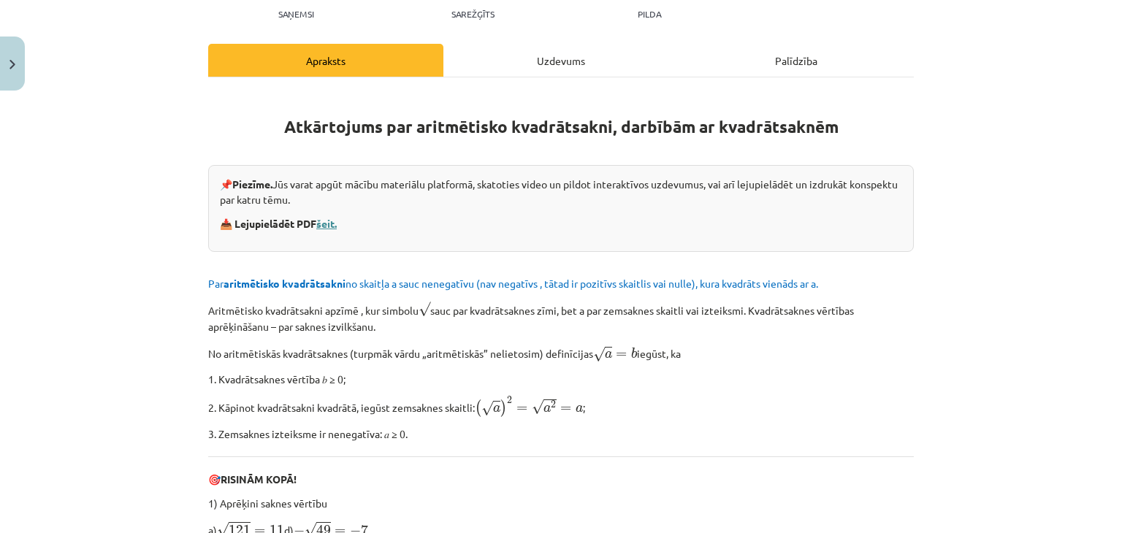
click at [326, 217] on link "šeit." at bounding box center [326, 223] width 20 height 13
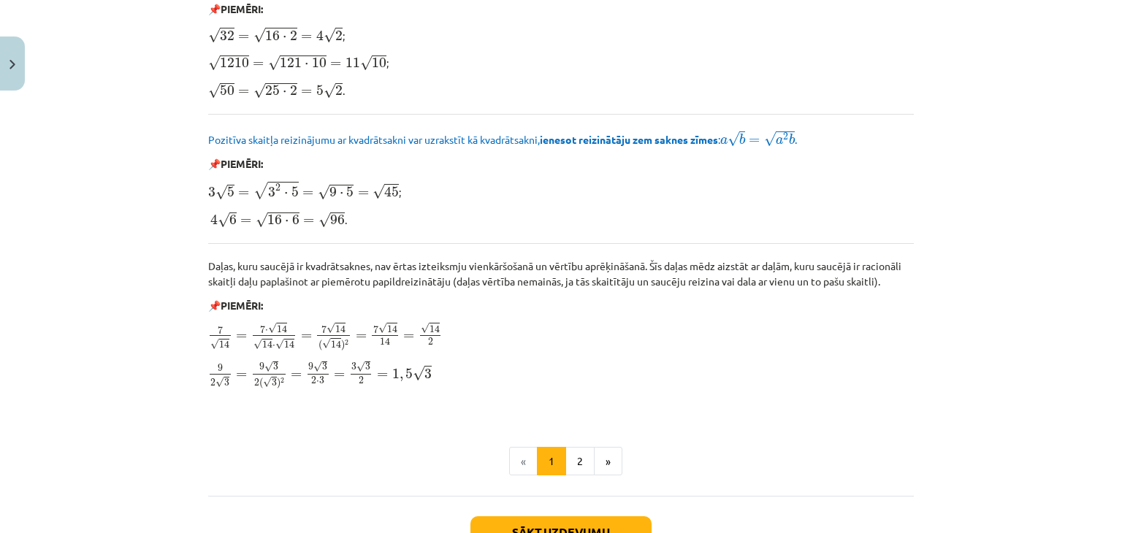
scroll to position [1656, 0]
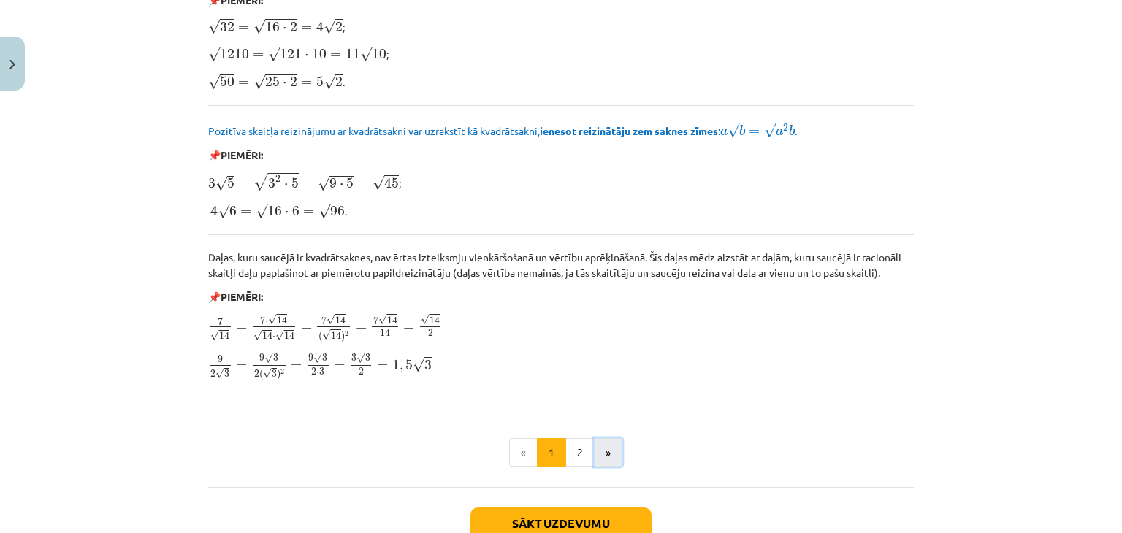
click at [606, 451] on button "»" at bounding box center [608, 452] width 28 height 29
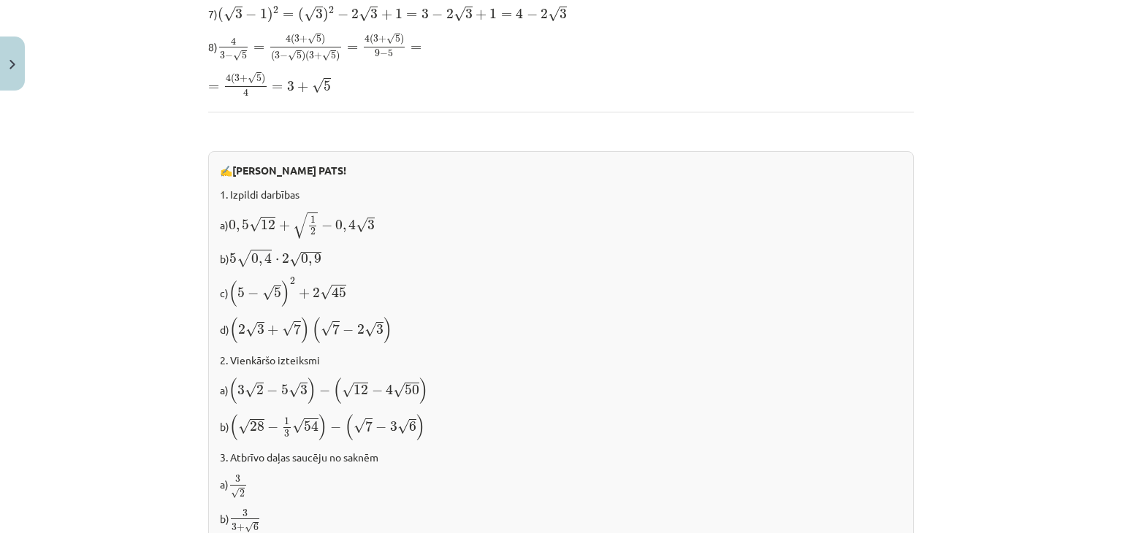
scroll to position [647, 0]
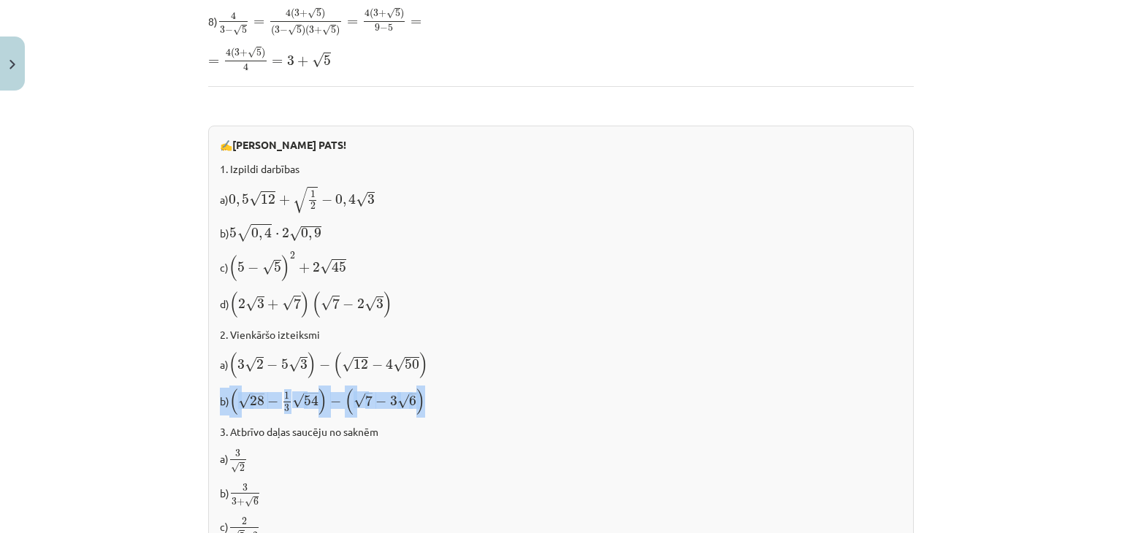
drag, startPoint x: 1101, startPoint y: 382, endPoint x: 1118, endPoint y: 352, distance: 34.3
click at [1118, 352] on div "Mācību tēma: Matemātikas i - 12. klases 1. ieskaites mācību materiāls (ab) #3 📝…" at bounding box center [561, 266] width 1122 height 533
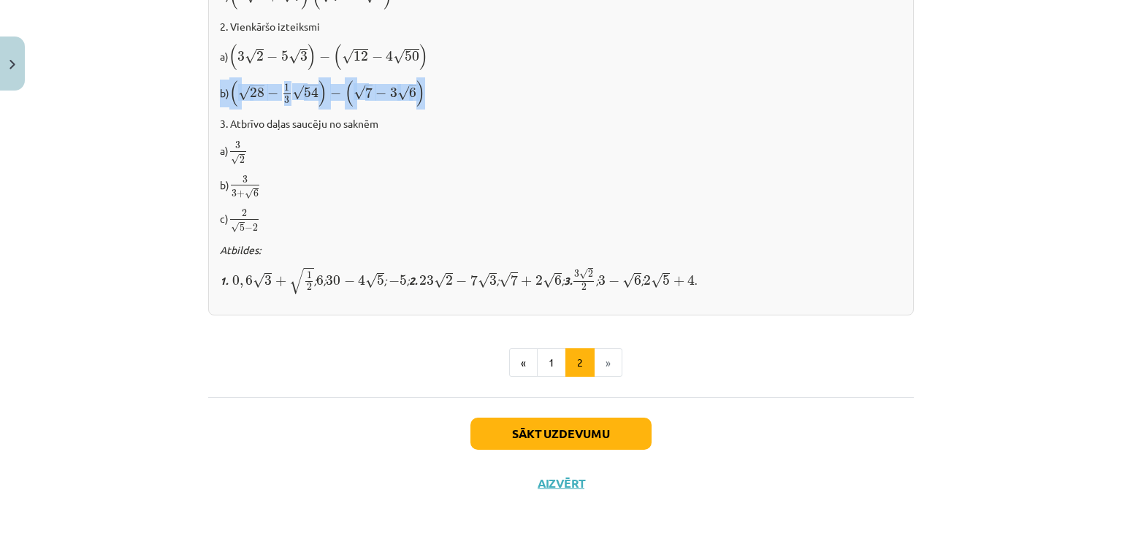
scroll to position [959, 0]
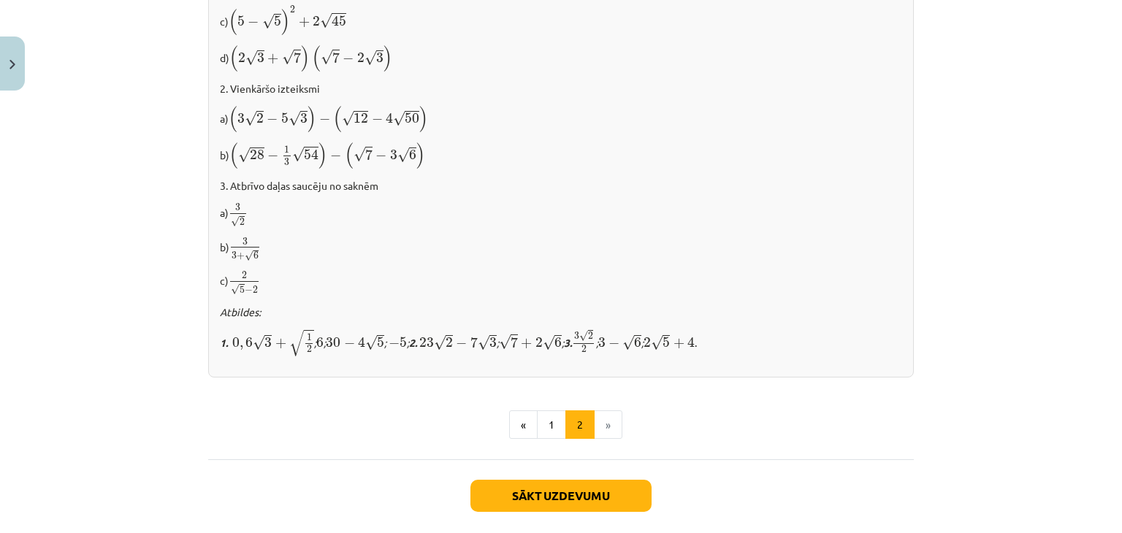
scroll to position [869, 0]
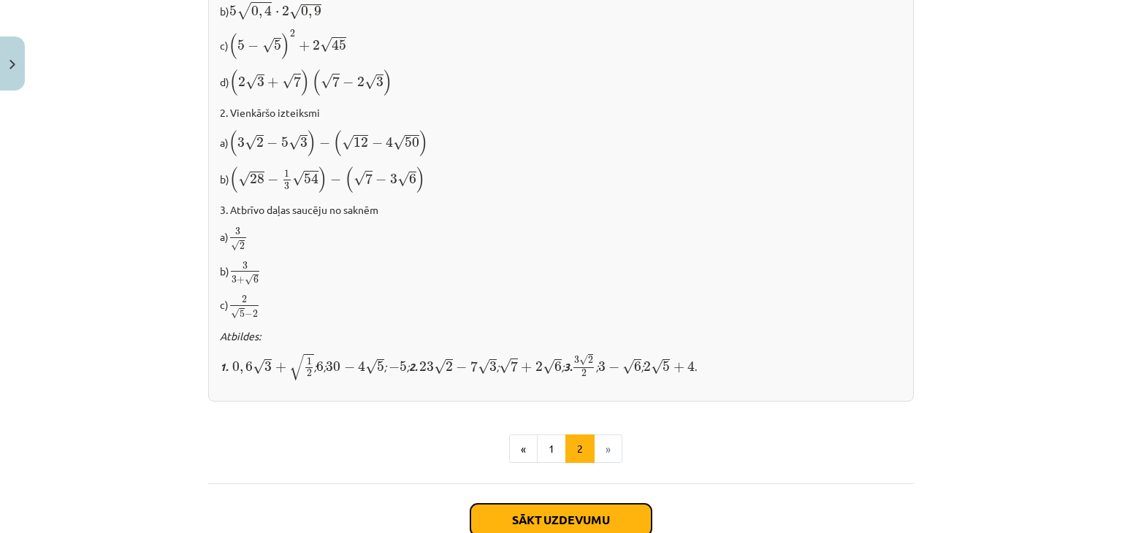
click at [625, 521] on button "Sākt uzdevumu" at bounding box center [560, 520] width 181 height 32
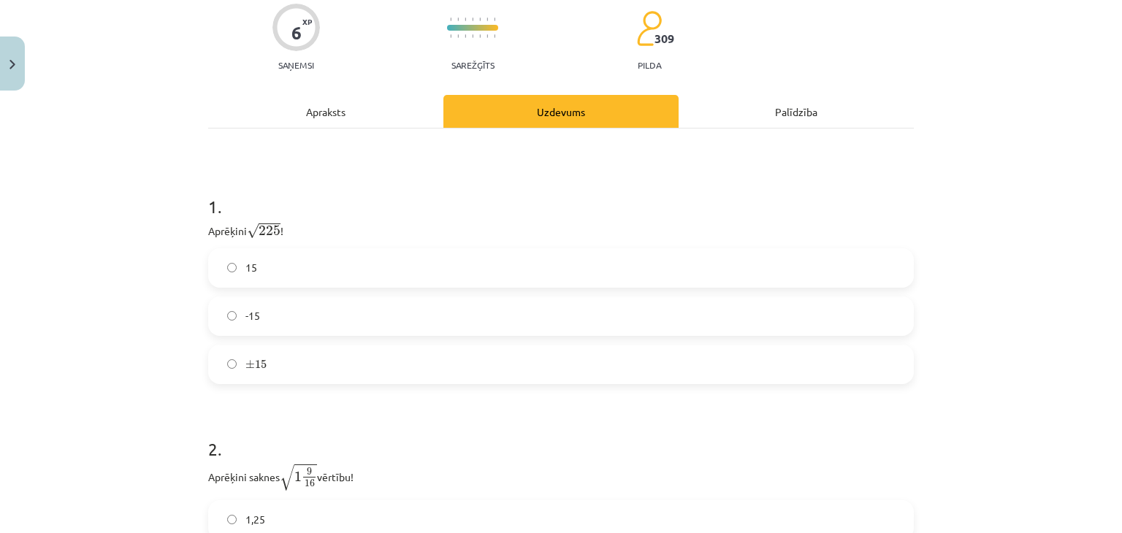
scroll to position [175, 0]
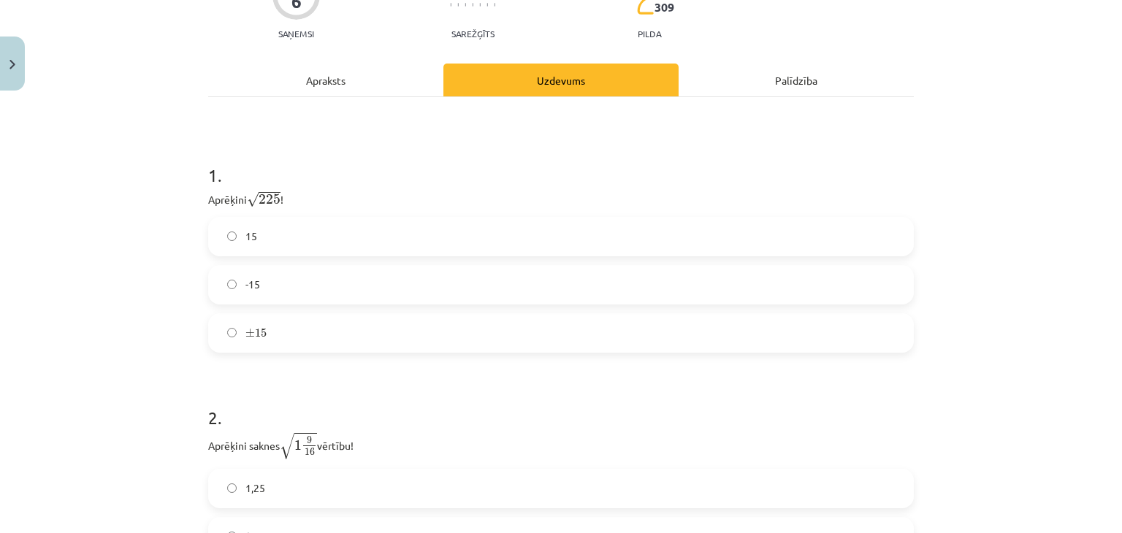
click at [307, 234] on label "15" at bounding box center [561, 236] width 703 height 37
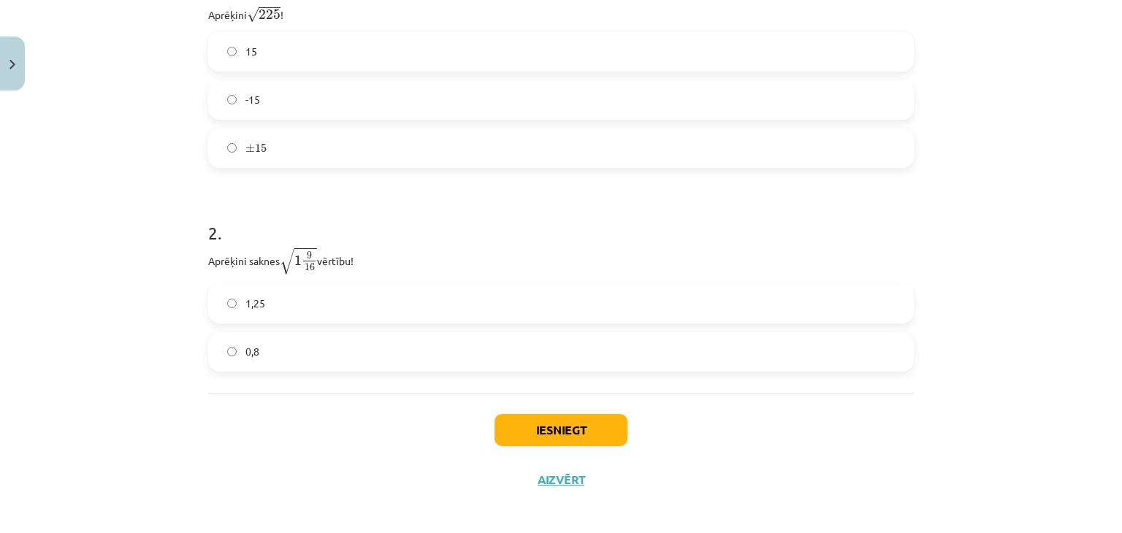
scroll to position [361, 0]
click at [310, 313] on label "1,25" at bounding box center [561, 302] width 703 height 37
click at [601, 432] on button "Iesniegt" at bounding box center [560, 429] width 133 height 32
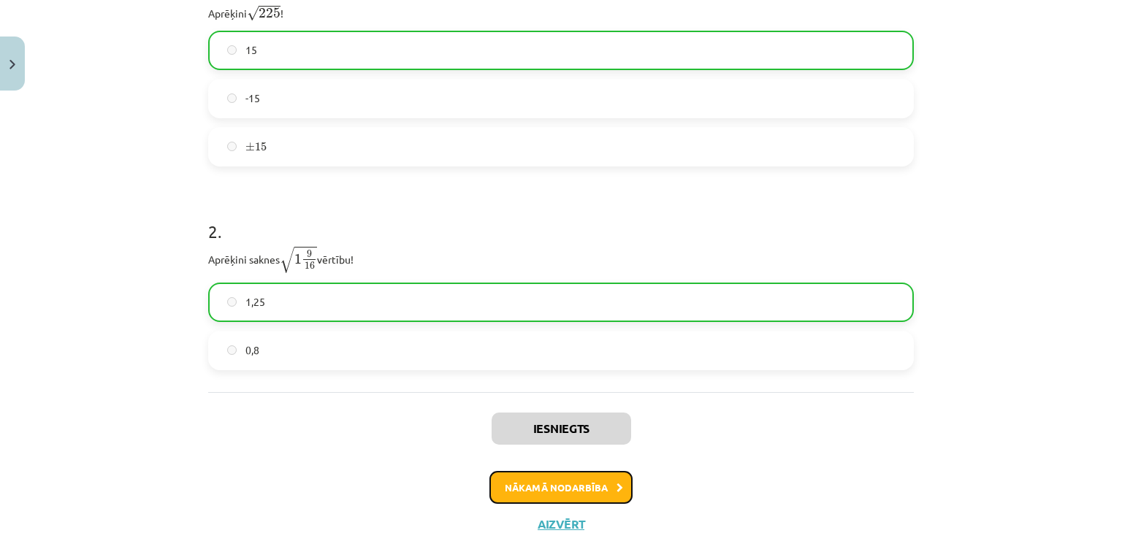
click at [598, 486] on button "Nākamā nodarbība" at bounding box center [560, 488] width 143 height 34
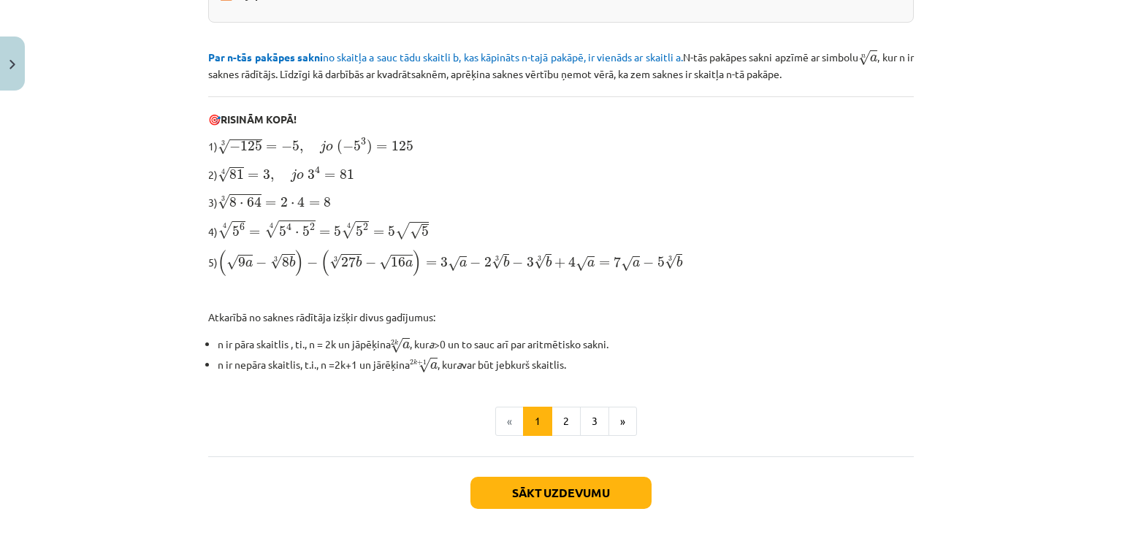
scroll to position [401, 0]
click at [570, 419] on button "2" at bounding box center [565, 420] width 29 height 29
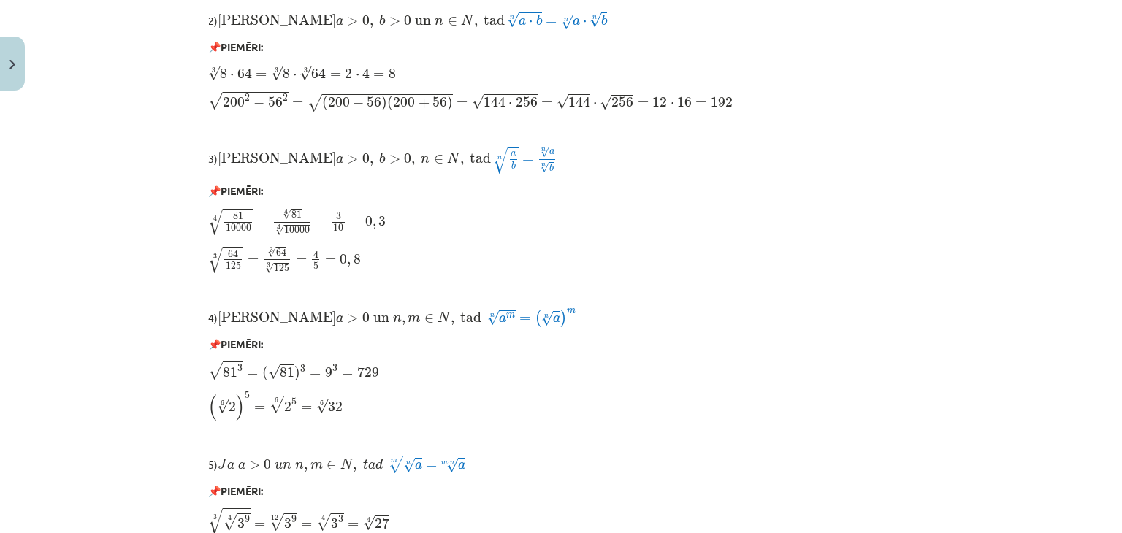
scroll to position [979, 0]
